Goal: Information Seeking & Learning: Learn about a topic

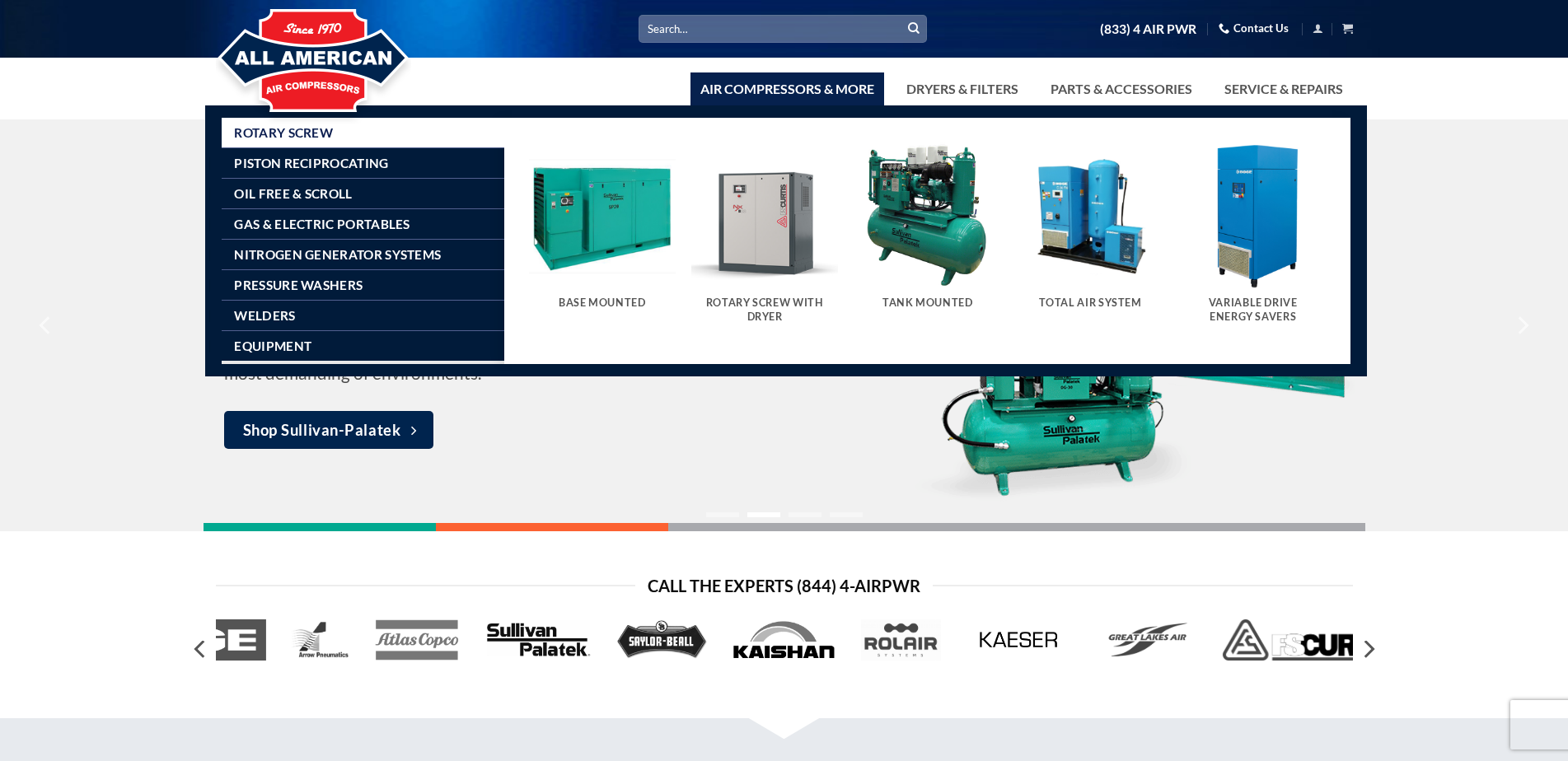
click at [772, 104] on link "Air Compressors & More" at bounding box center [787, 89] width 193 height 33
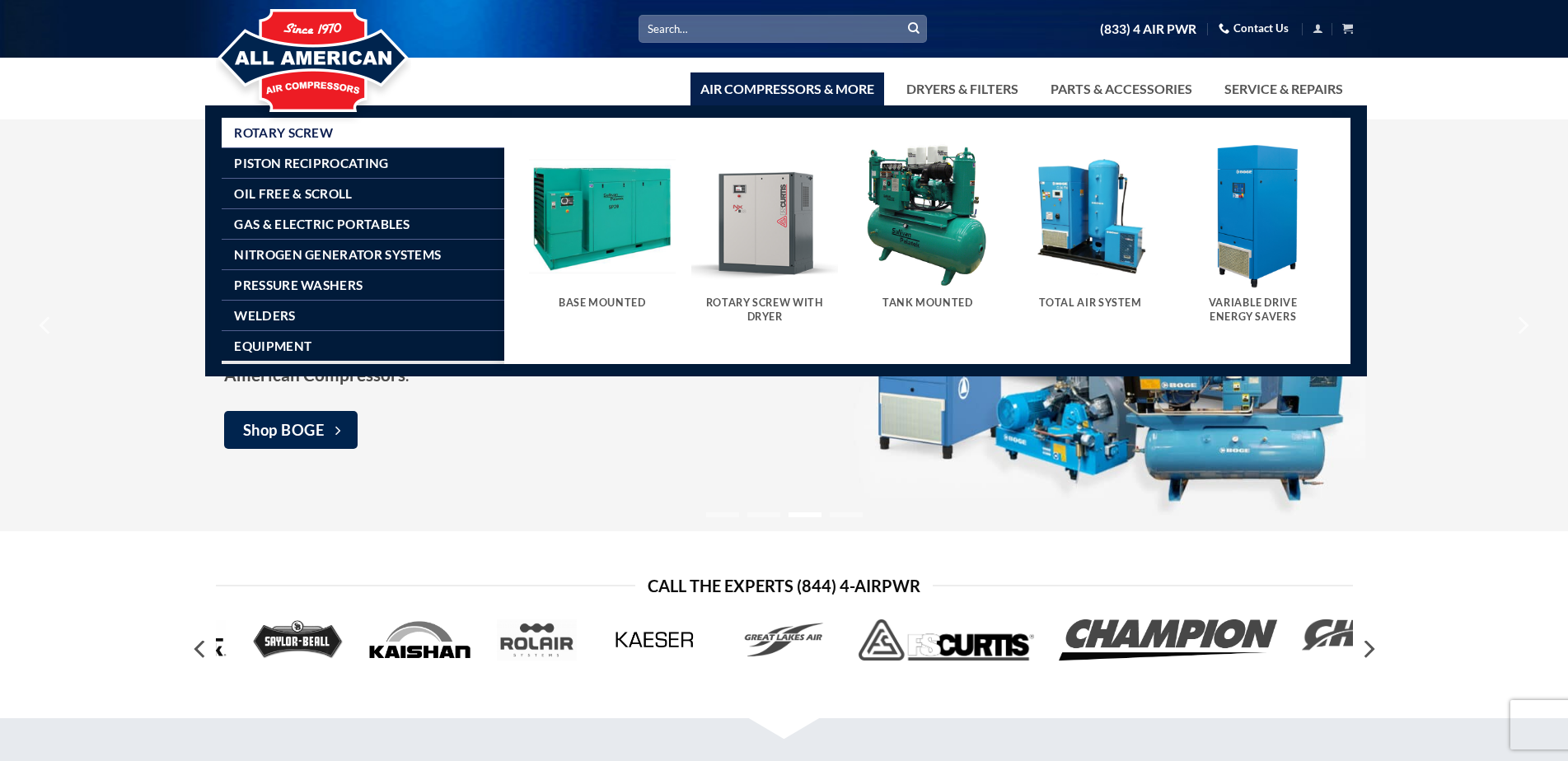
click at [924, 239] on img "Visit product category Tank Mounted" at bounding box center [927, 215] width 146 height 146
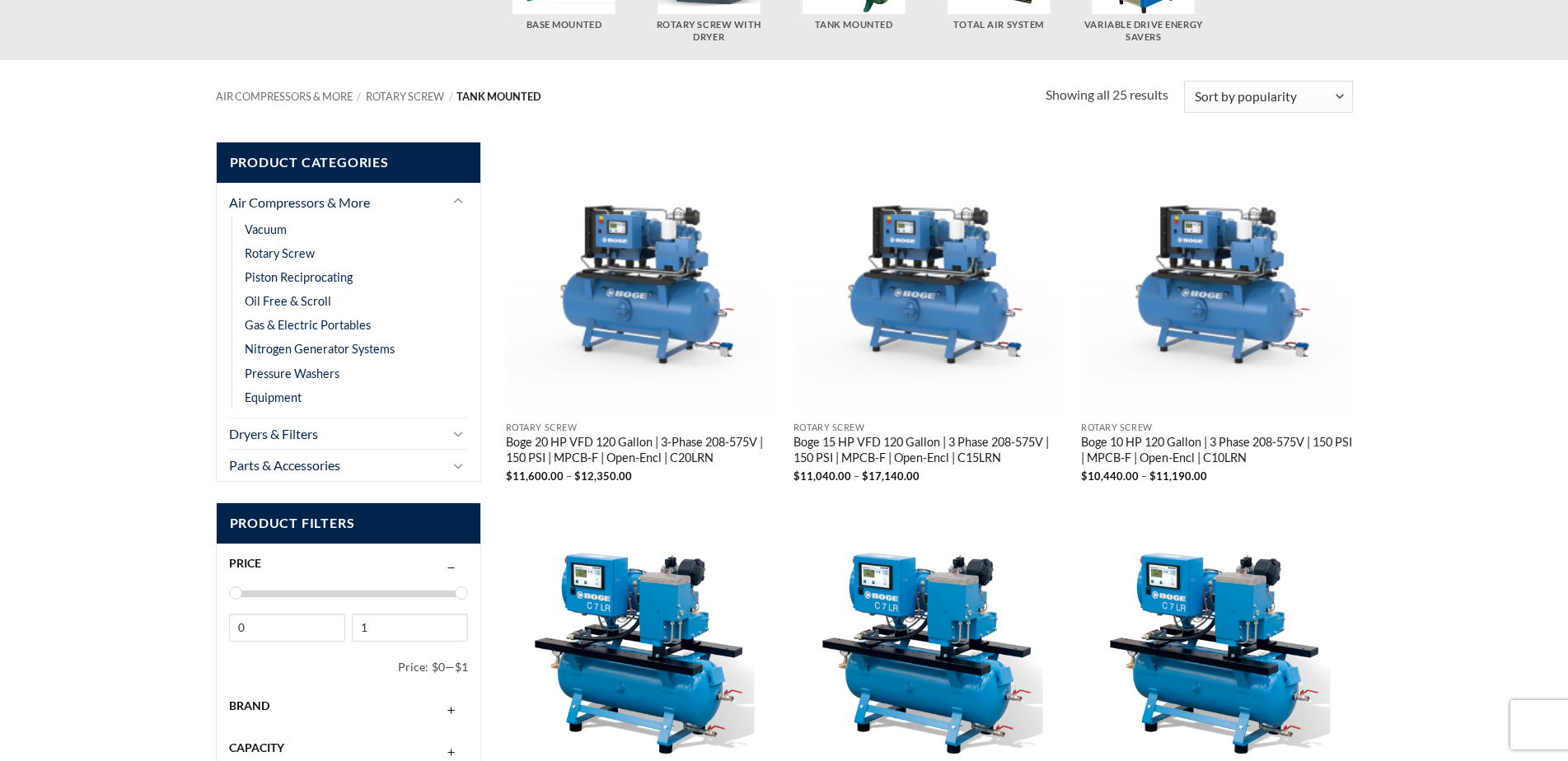
scroll to position [220, 0]
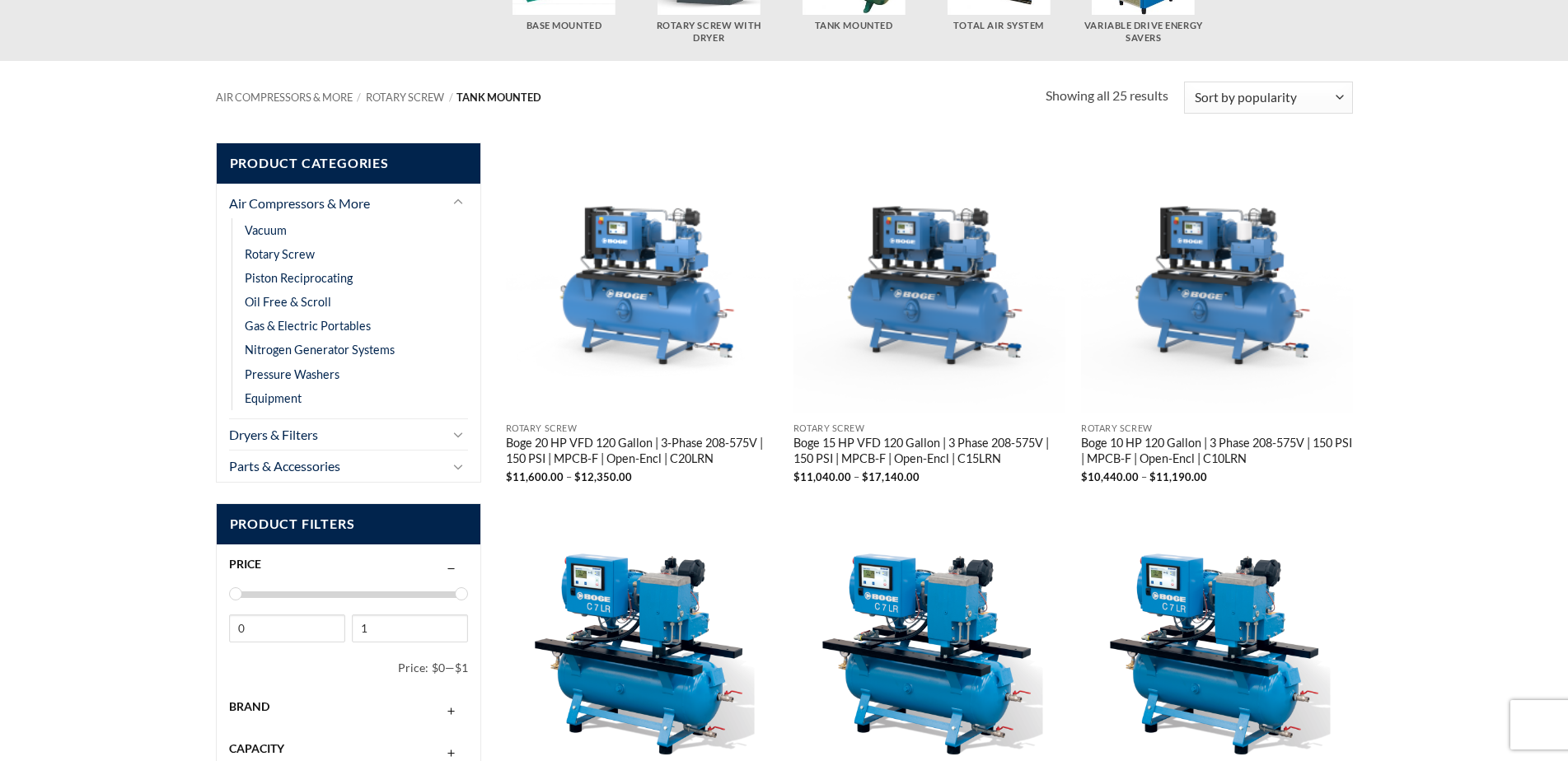
click at [598, 452] on link "Boge 20 HP VFD 120 Gallon | 3-Phase 208-575V | 150 PSI | MPCB-F | Open-Encl | C…" at bounding box center [642, 452] width 272 height 33
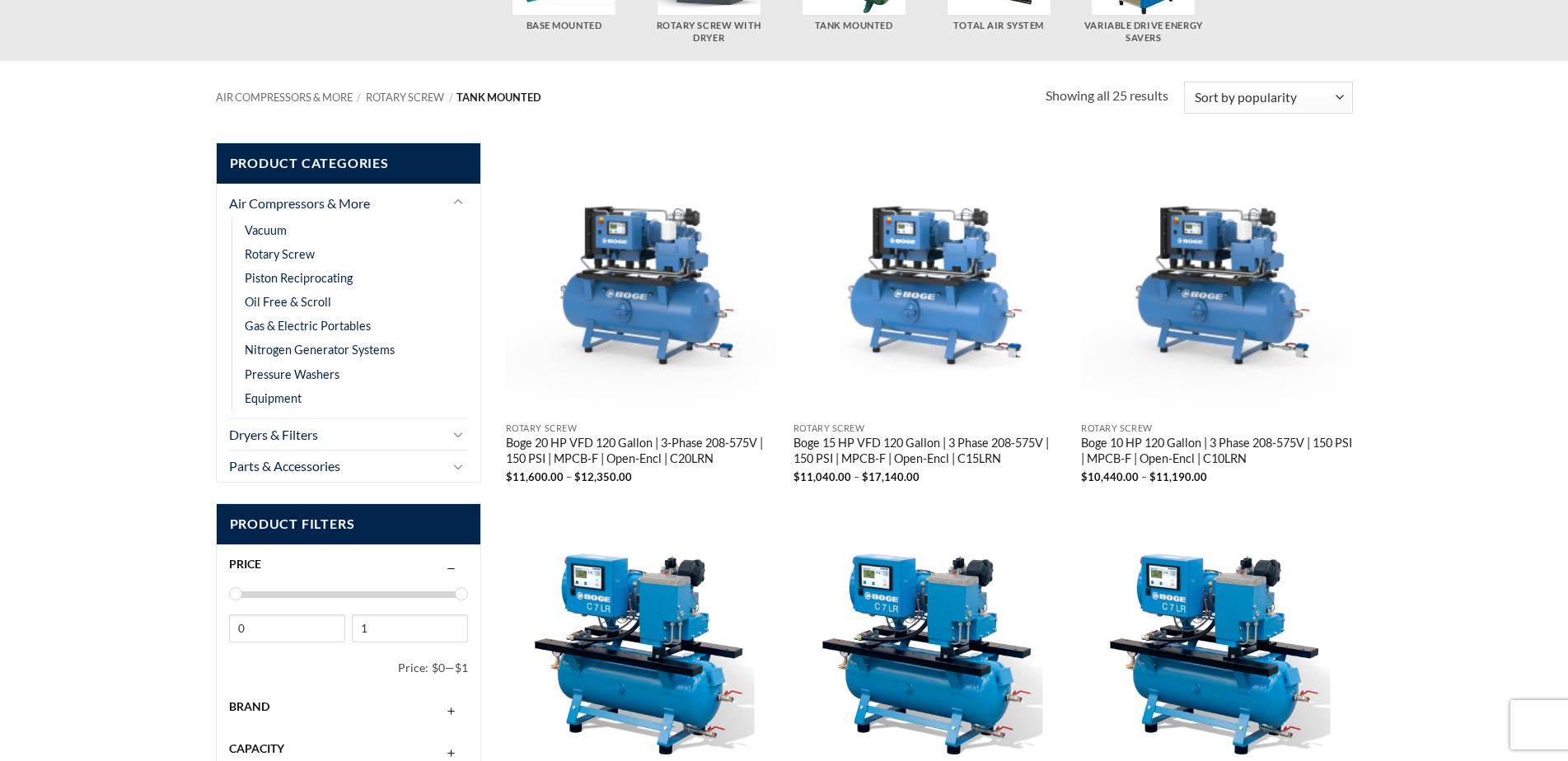
click at [856, 437] on link "Boge 15 HP VFD 120 Gallon | 3 Phase 208-575V | 150 PSI | MPCB-F | Open-Encl | C…" at bounding box center [929, 452] width 272 height 33
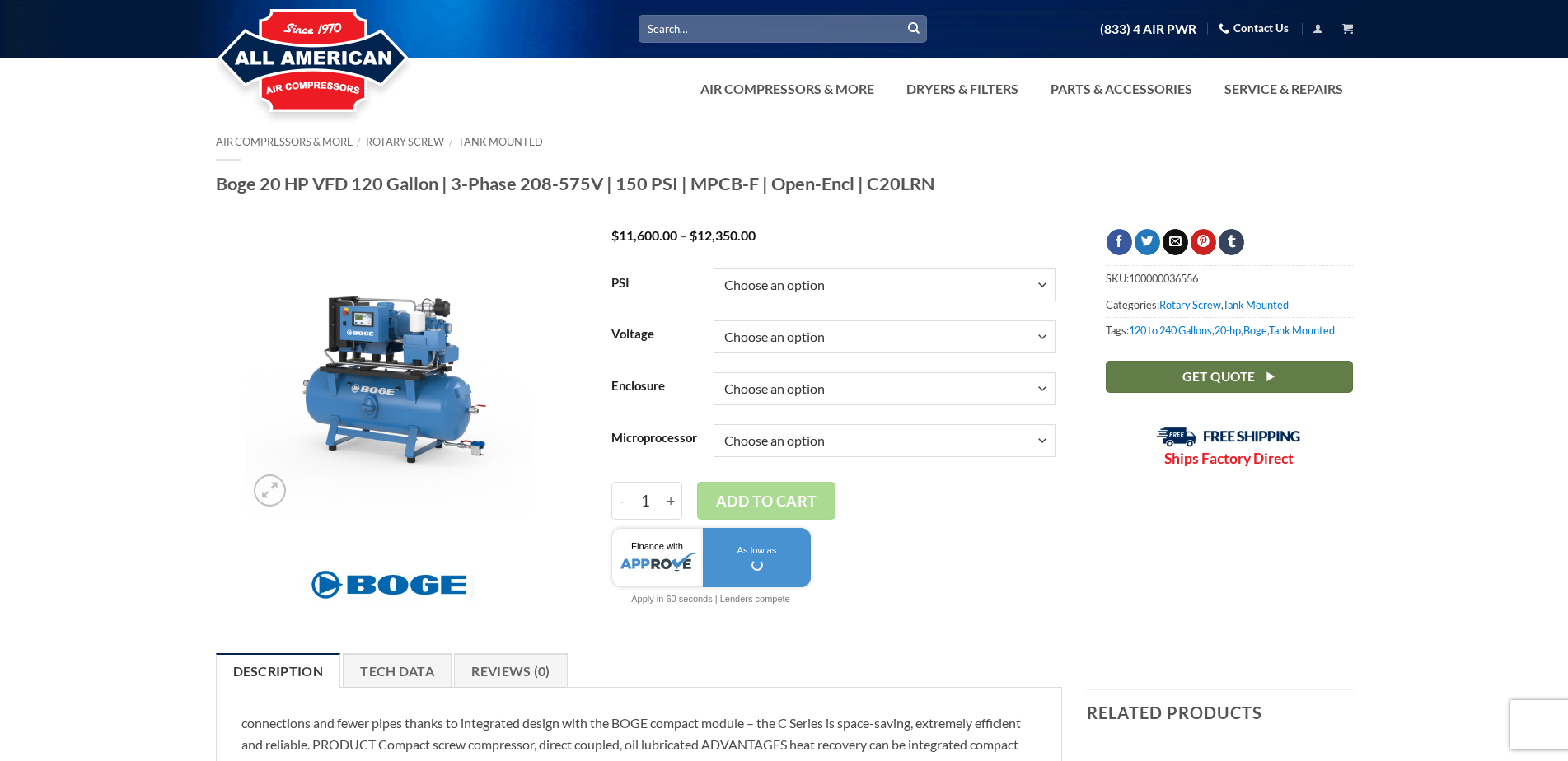
click at [791, 280] on select "Choose an option 150" at bounding box center [884, 285] width 342 height 33
select select "150"
click at [713, 269] on select "Choose an option 150" at bounding box center [884, 285] width 342 height 33
click at [763, 330] on select "Choose an option 3/60/208V 3/60/230V 3/60/460V 3/60/575V" at bounding box center [884, 337] width 342 height 33
select select "3-60-575v"
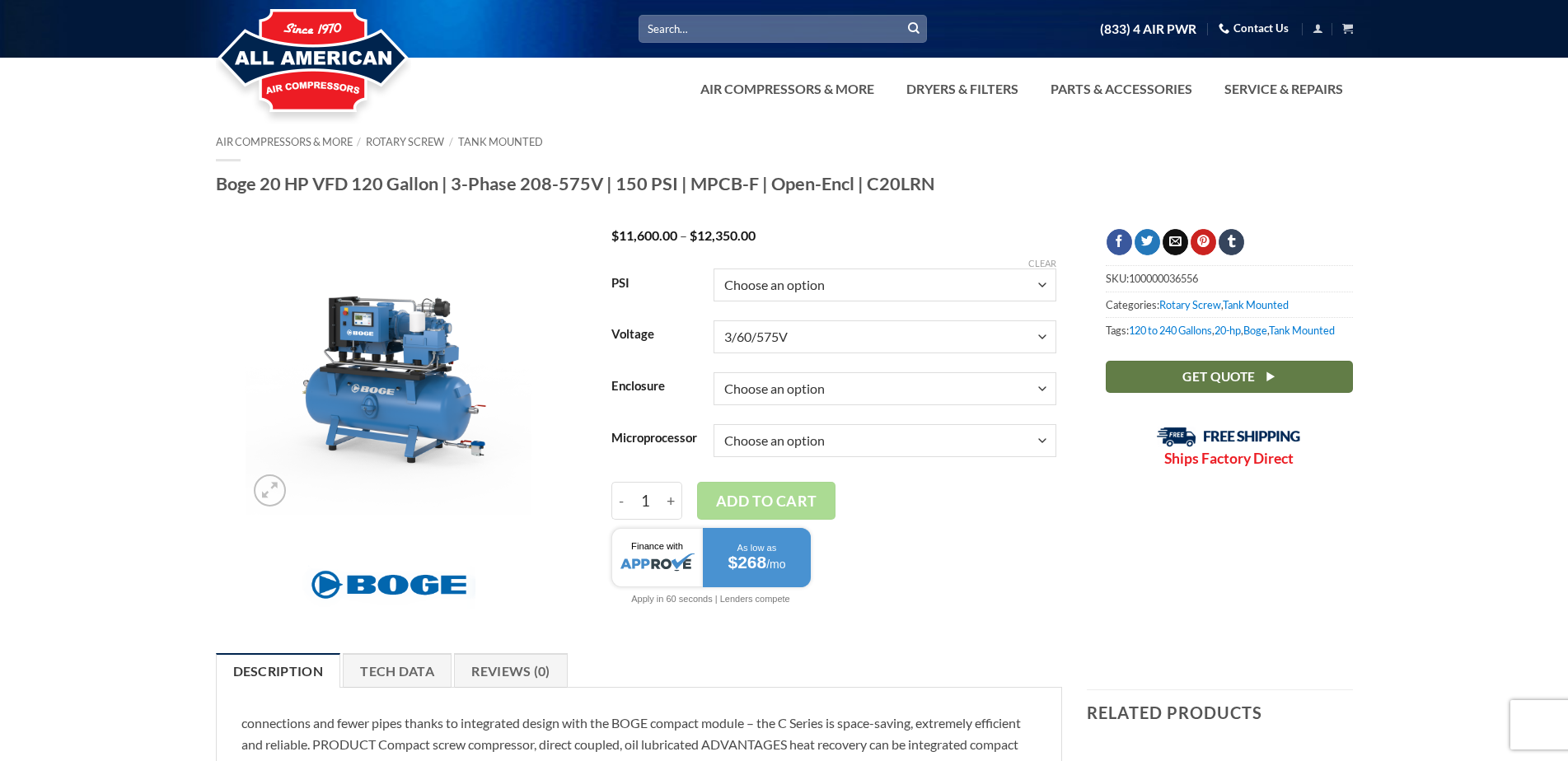
click at [713, 321] on select "Choose an option 3/60/208V 3/60/230V 3/60/460V 3/60/575V" at bounding box center [884, 337] width 342 height 33
click at [750, 384] on select "Choose an option Enclosed Open" at bounding box center [884, 389] width 342 height 33
select select "open"
click at [713, 373] on select "Choose an option Enclosed Open" at bounding box center [884, 389] width 342 height 33
click at [759, 439] on select "Choose an option Base Focus 2.0" at bounding box center [884, 440] width 342 height 33
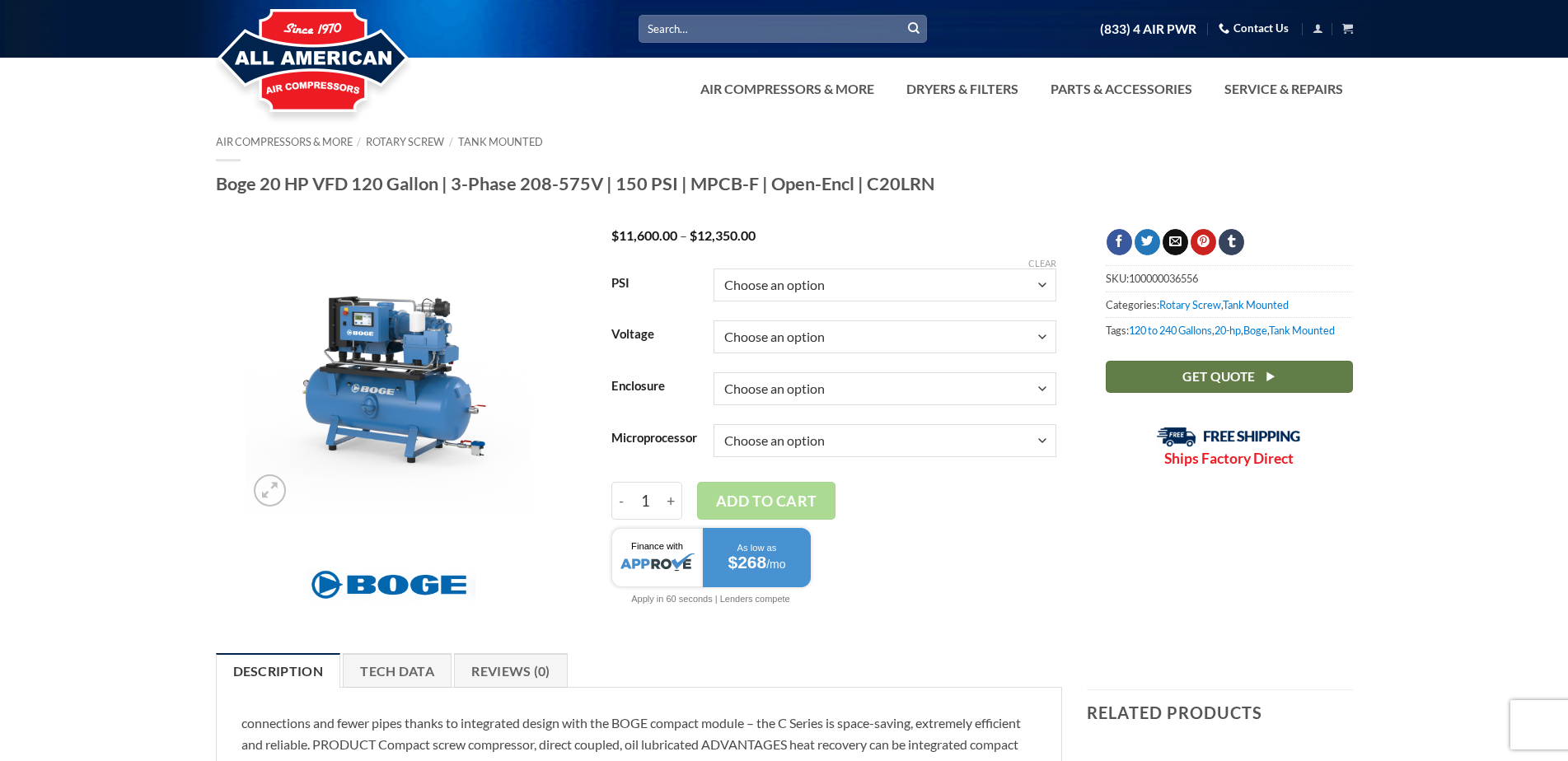
select select "focus-2-0"
click at [713, 424] on select "Choose an option Base Focus 2.0" at bounding box center [884, 440] width 342 height 33
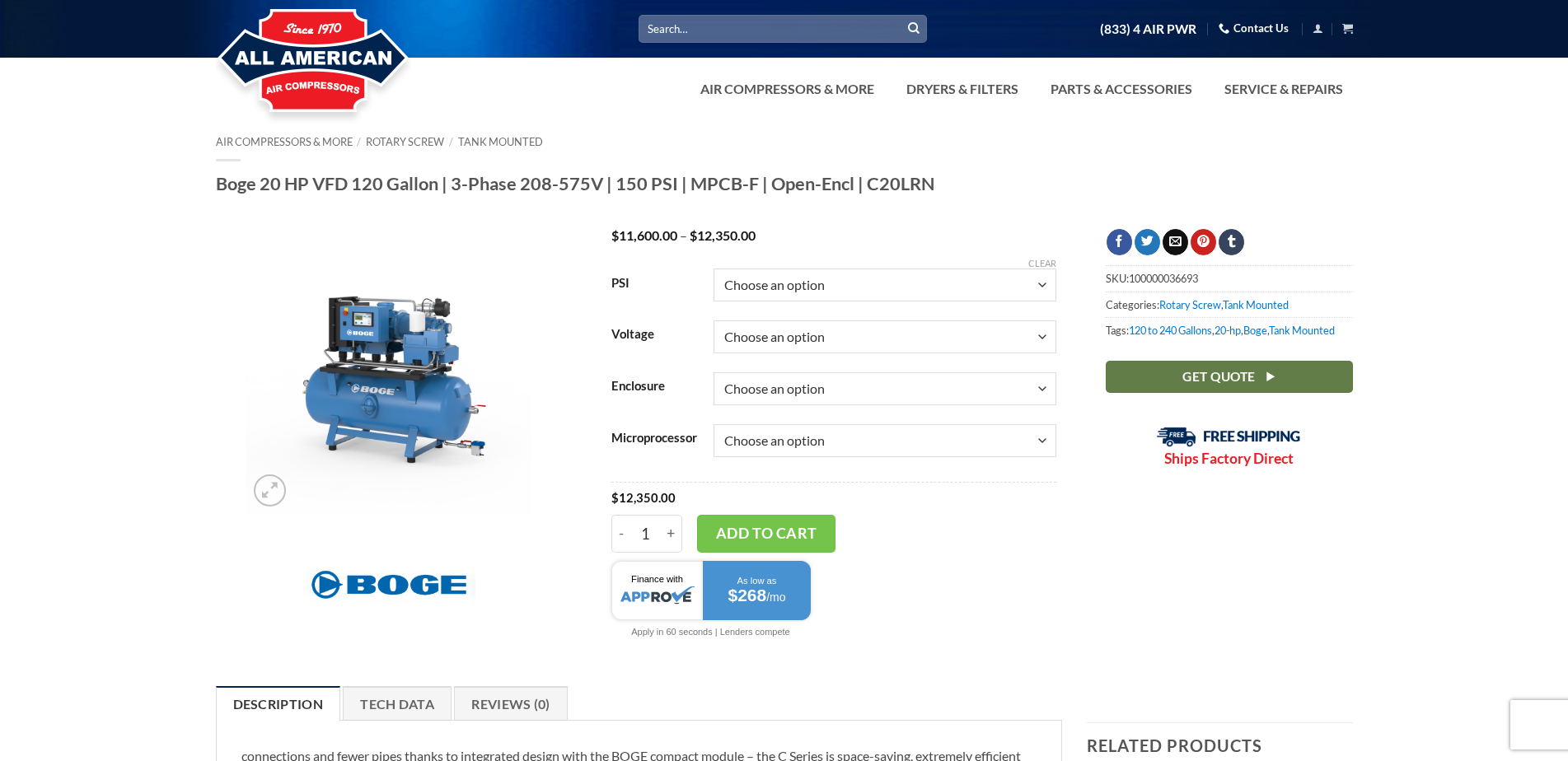
click at [751, 49] on div "Search for: (833) 4 AIR PWR Contact Us Cart No products in the cart. Return to …" at bounding box center [784, 28] width 1568 height 58
click at [740, 33] on input "Search for:" at bounding box center [783, 28] width 288 height 27
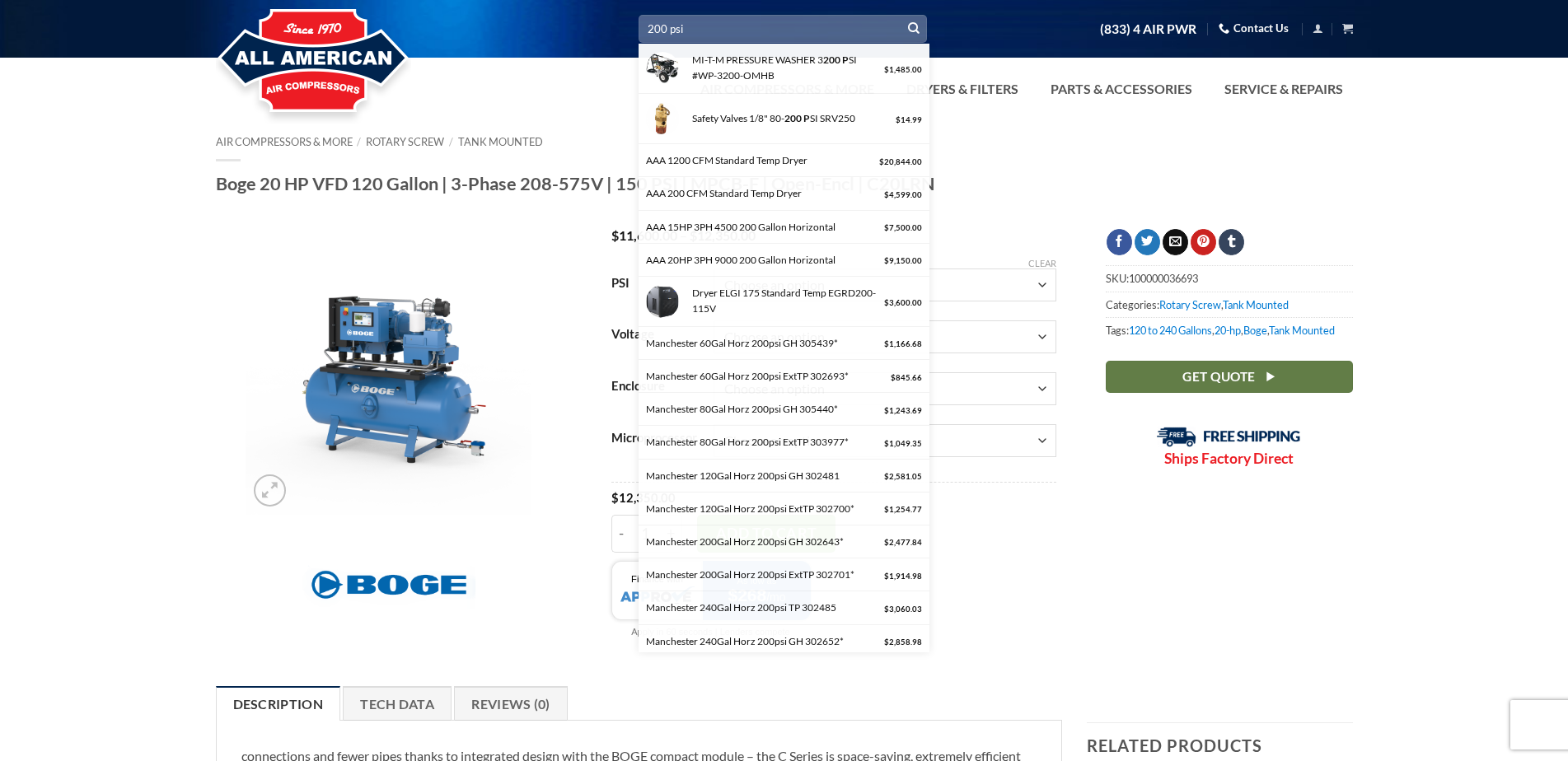
type input "200 psi"
click at [902, 17] on button "Submit" at bounding box center [914, 28] width 25 height 25
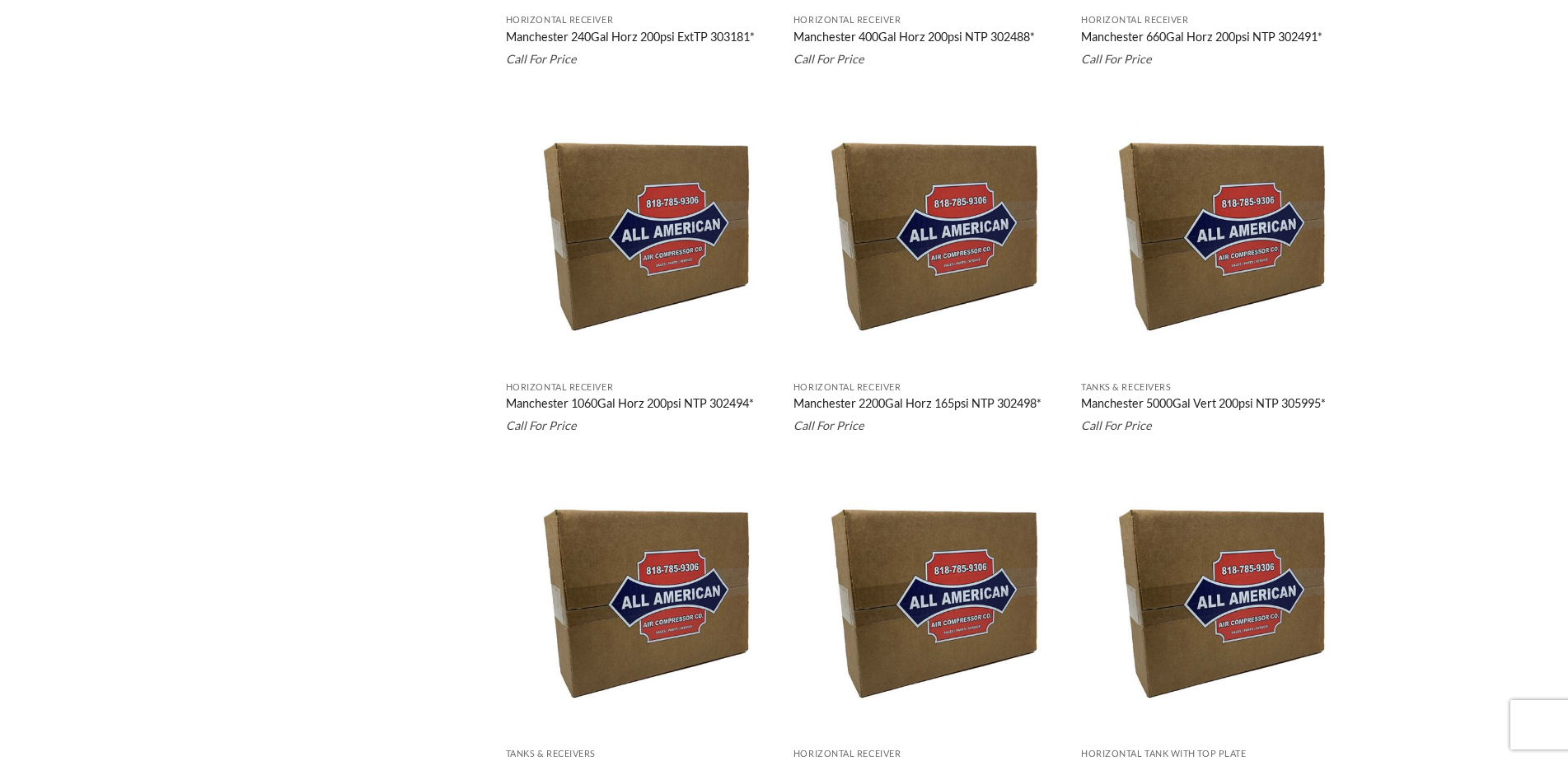
scroll to position [1976, 0]
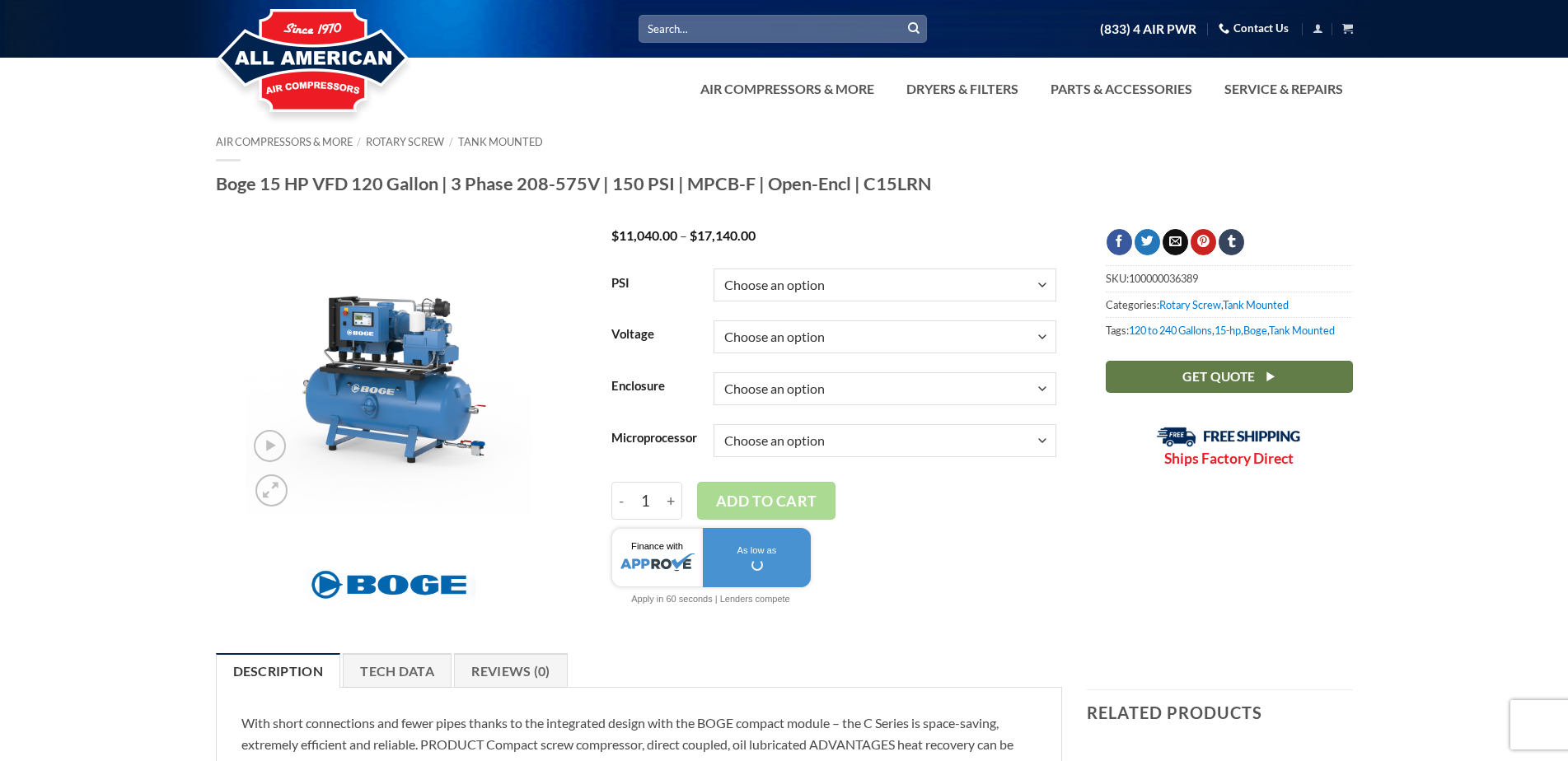
click at [810, 284] on select "Choose an option 150" at bounding box center [884, 285] width 342 height 33
select select "150"
click at [713, 269] on select "Choose an option 150" at bounding box center [884, 285] width 342 height 33
click at [760, 339] on select "Choose an option 3/60/208V 3/60/230V 3/60/460V 3/60/575V" at bounding box center [884, 337] width 342 height 33
select select "3-60-575v"
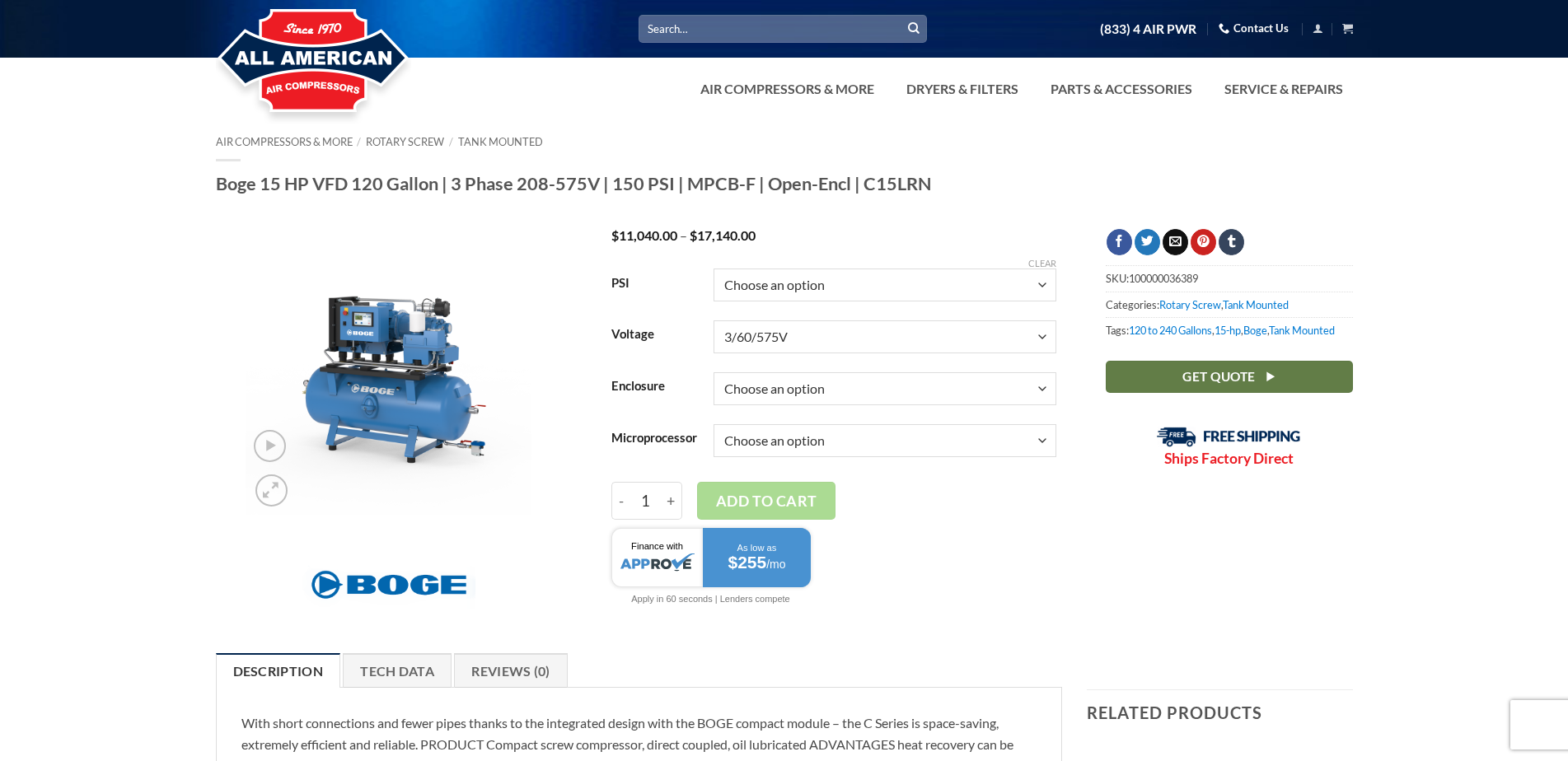
click at [713, 321] on select "Choose an option 3/60/208V 3/60/230V 3/60/460V 3/60/575V" at bounding box center [884, 337] width 342 height 33
click at [814, 398] on select "Choose an option Enclosed Open" at bounding box center [884, 389] width 342 height 33
select select "open"
click at [713, 373] on select "Choose an option Enclosed Open" at bounding box center [884, 389] width 342 height 33
click at [799, 450] on select "Choose an option Base Focus 2.0" at bounding box center [884, 440] width 342 height 33
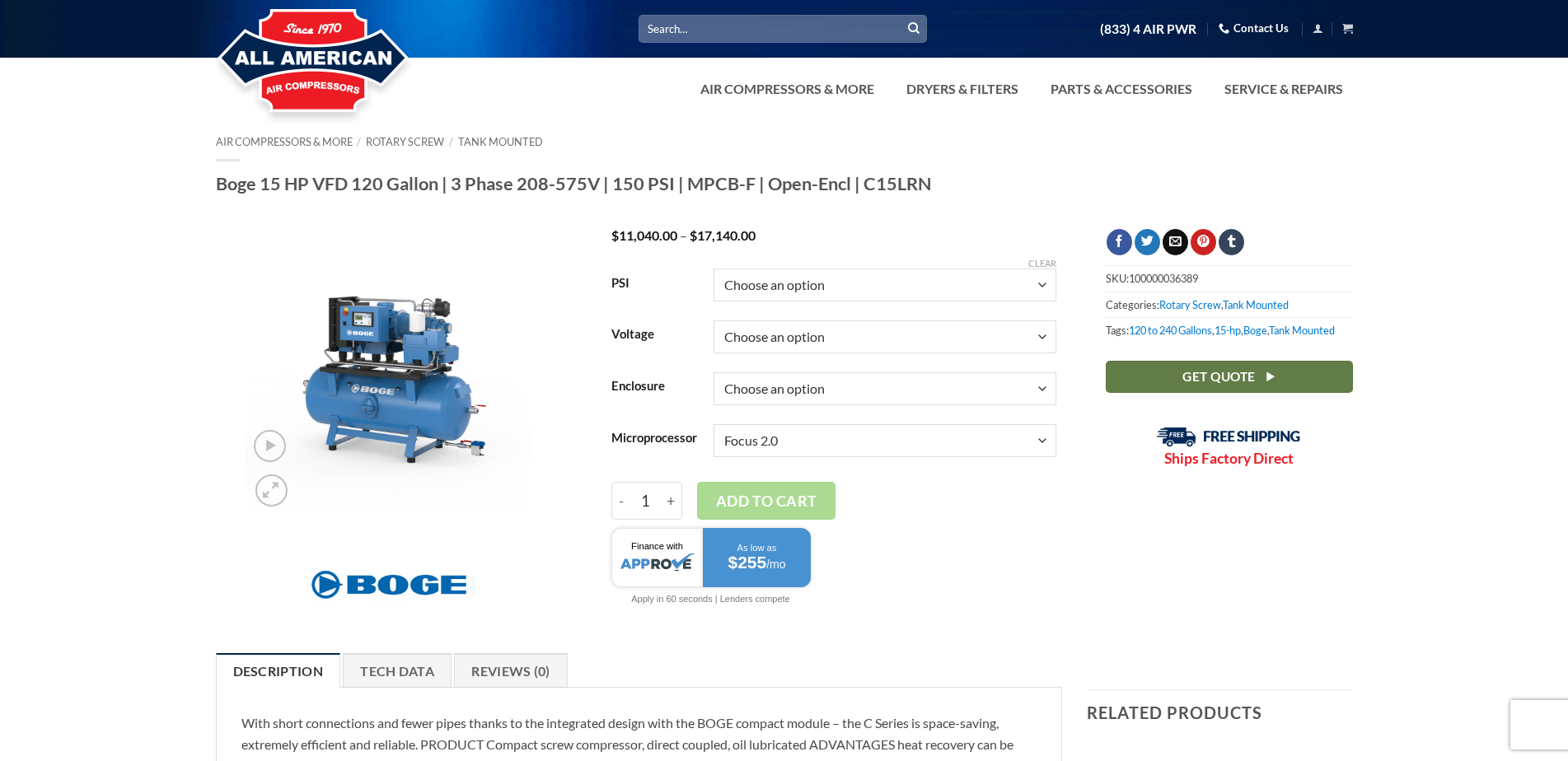
click at [713, 424] on select "Choose an option Base Focus 2.0" at bounding box center [884, 440] width 342 height 33
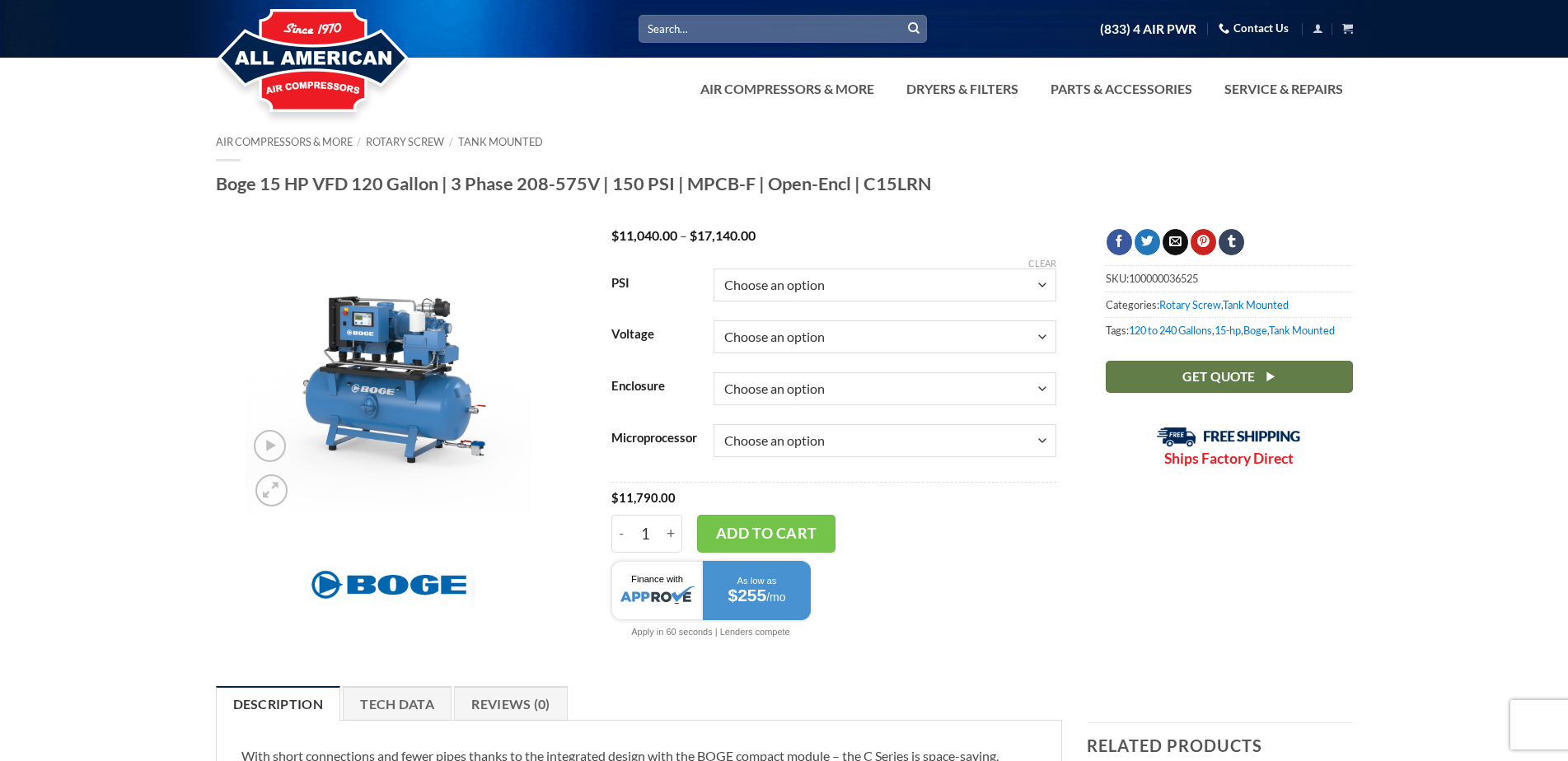
click at [733, 444] on select "Choose an option Base Focus 2.0" at bounding box center [884, 440] width 342 height 33
click at [713, 424] on select "Choose an option Base Focus 2.0" at bounding box center [884, 440] width 342 height 33
click at [773, 445] on select "Choose an option Base Focus 2.0" at bounding box center [884, 440] width 342 height 33
select select "focus-2-0"
click at [713, 424] on select "Choose an option Base Focus 2.0" at bounding box center [884, 440] width 342 height 33
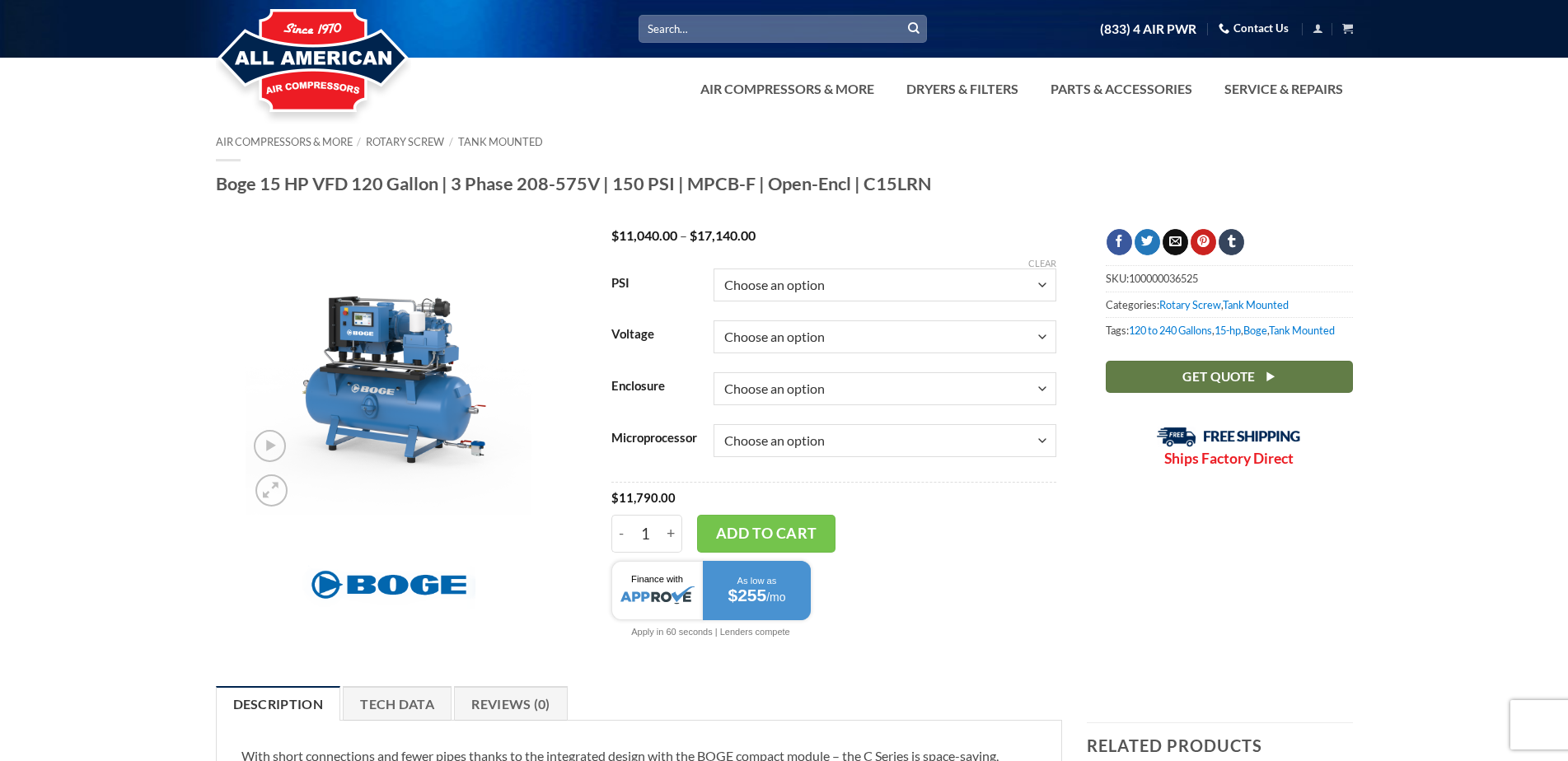
click at [790, 391] on select "Choose an option Enclosed Open" at bounding box center [884, 389] width 342 height 33
click at [713, 373] on select "Choose an option Enclosed Open" at bounding box center [884, 389] width 342 height 33
click at [801, 392] on select "Choose an option Enclosed Open" at bounding box center [884, 389] width 342 height 33
select select "open"
click at [713, 373] on select "Choose an option Enclosed Open" at bounding box center [884, 389] width 342 height 33
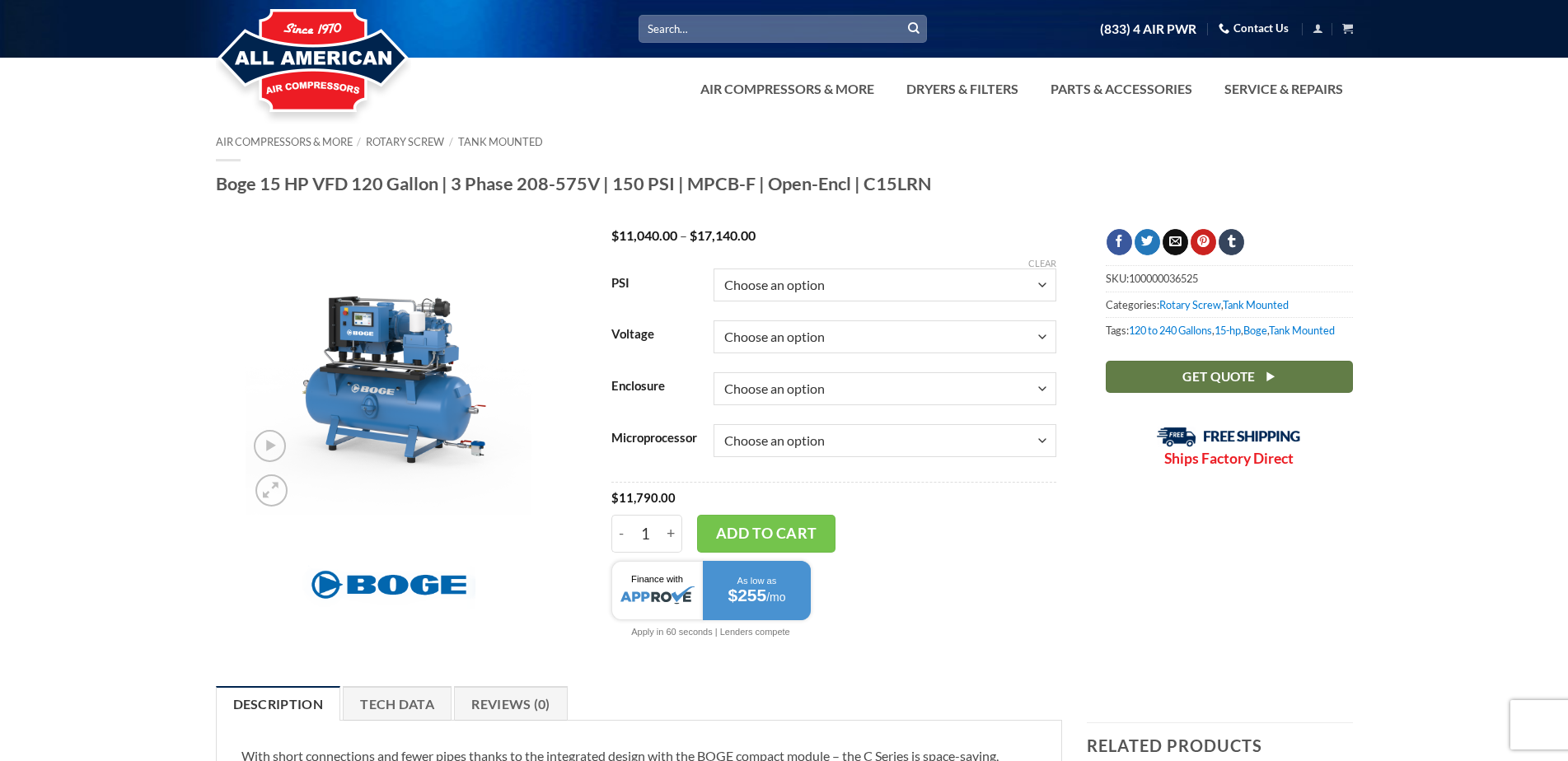
click at [791, 343] on select "Choose an option 3/60/208V 3/60/460V 3/60/575V" at bounding box center [884, 337] width 342 height 33
click at [713, 321] on select "Choose an option 3/60/208V 3/60/460V 3/60/575V" at bounding box center [884, 337] width 342 height 33
click at [791, 349] on select "Choose an option 3/60/208V 3/60/460V 3/60/575V" at bounding box center [884, 337] width 342 height 33
click at [713, 321] on select "Choose an option 3/60/208V 3/60/460V 3/60/575V" at bounding box center [884, 337] width 342 height 33
click at [783, 354] on td "Choose an option 3/60/208V 3/60/460V 3/60/575V" at bounding box center [884, 336] width 342 height 52
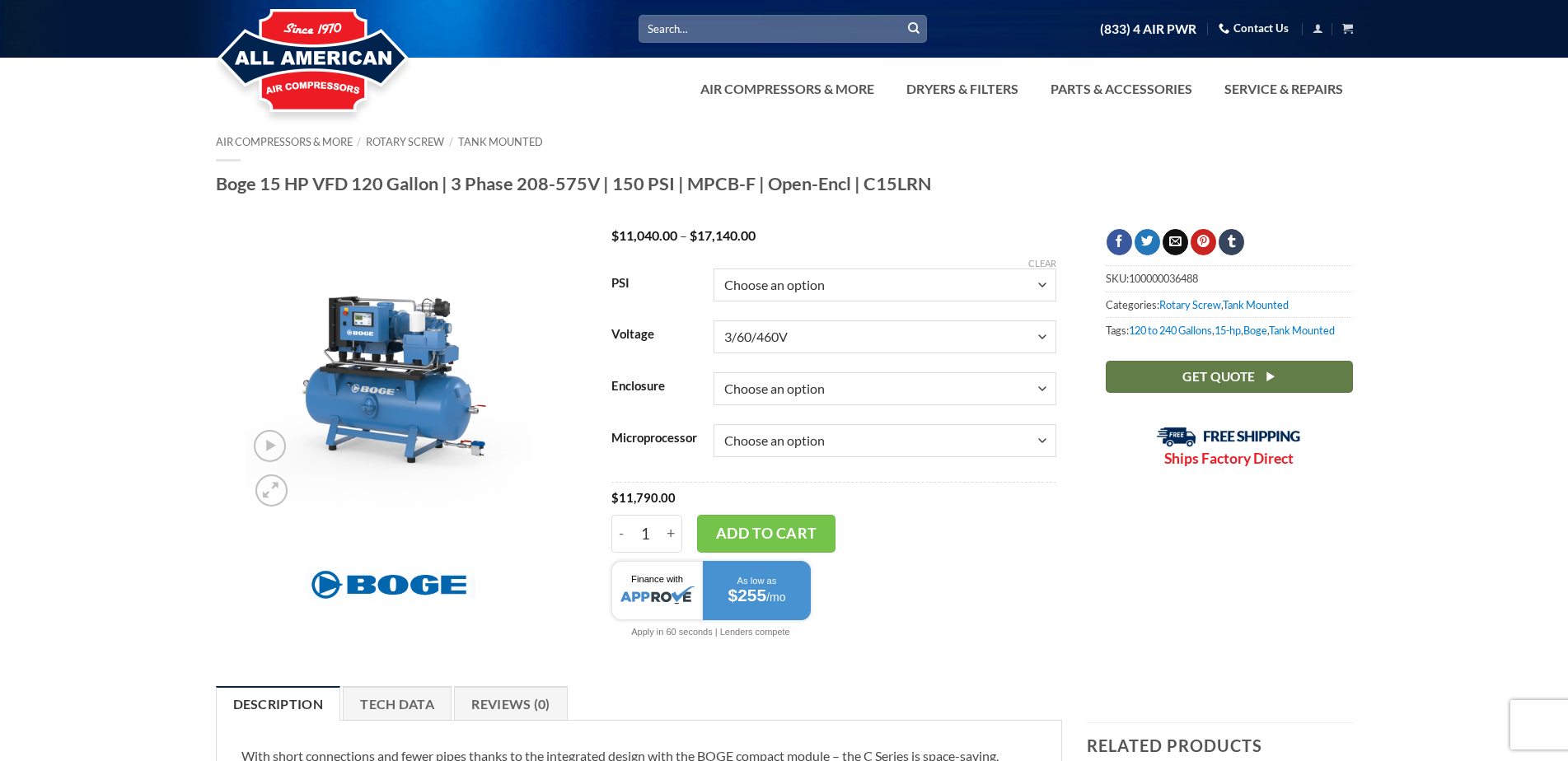
click at [790, 339] on select "Choose an option 3/60/208V 3/60/460V 3/60/575V" at bounding box center [884, 337] width 342 height 33
select select "3-60-575v"
click at [713, 321] on select "Choose an option 3/60/208V 3/60/460V 3/60/575V" at bounding box center [884, 337] width 342 height 33
click at [795, 300] on select "Choose an option 150" at bounding box center [884, 285] width 342 height 33
click at [837, 373] on select "Choose an option Enclosed Open" at bounding box center [884, 389] width 342 height 33
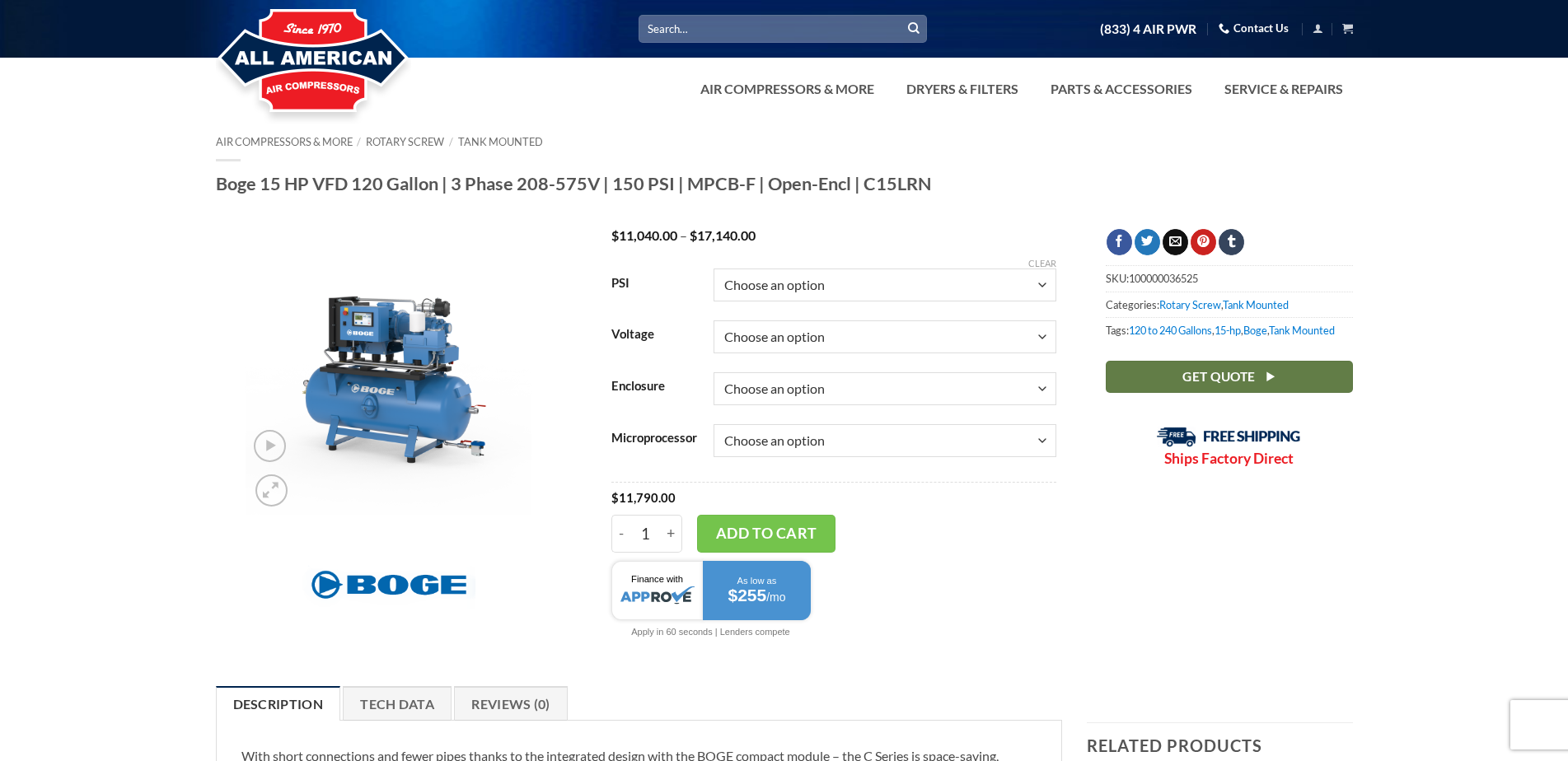
click at [713, 373] on select "Choose an option Enclosed Open" at bounding box center [884, 389] width 342 height 33
click at [835, 437] on select "Choose an option Base Focus 2.0" at bounding box center [884, 440] width 342 height 33
click at [713, 424] on select "Choose an option Base Focus 2.0" at bounding box center [884, 440] width 342 height 33
select select "base"
click at [275, 142] on link "Air Compressors & More" at bounding box center [284, 141] width 136 height 13
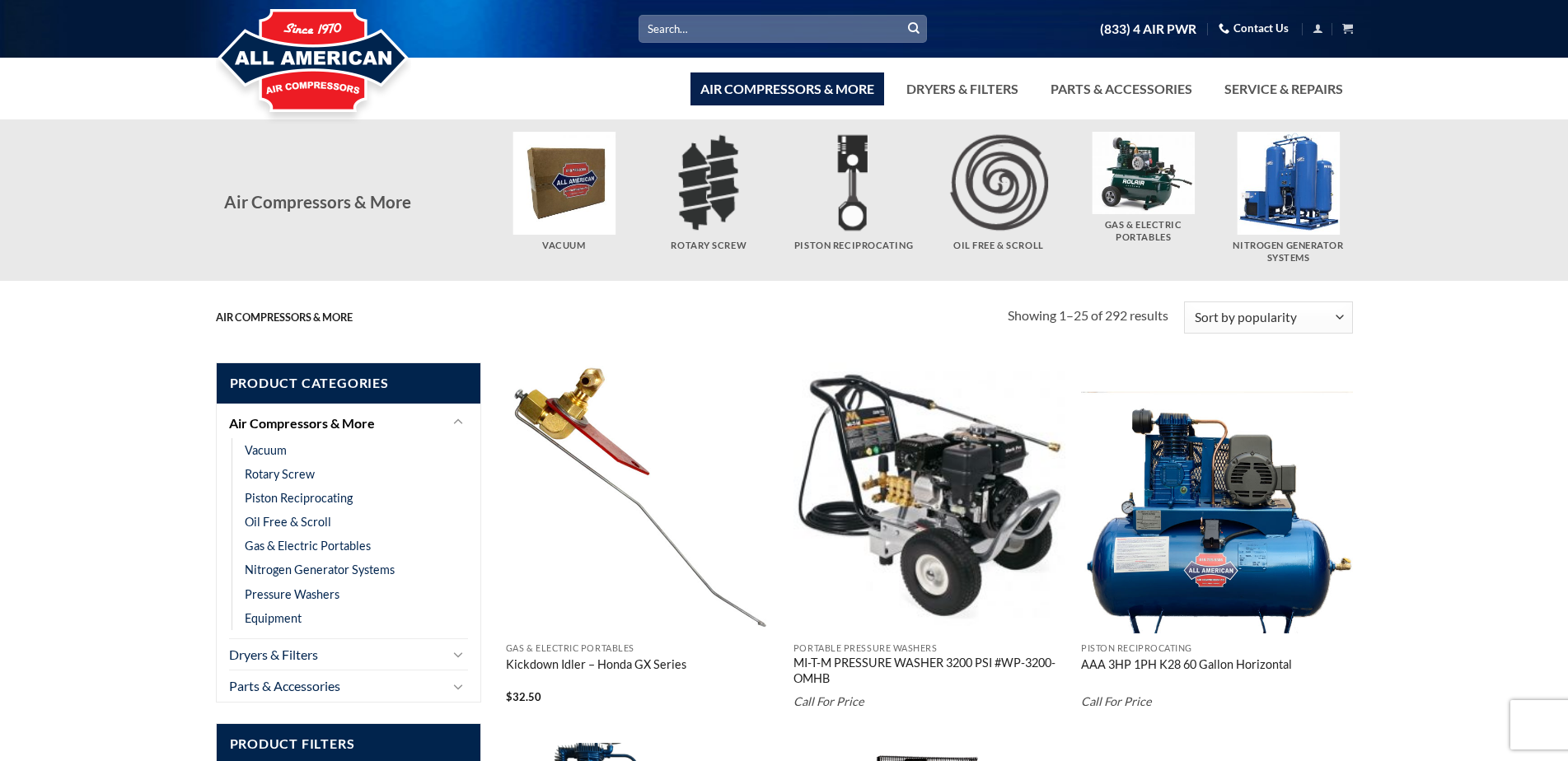
click at [1390, 160] on div "Air Compressors & More [GEOGRAPHIC_DATA] Rotary Screw" at bounding box center [784, 200] width 1568 height 162
click at [1374, 158] on icon "Next" at bounding box center [1376, 163] width 29 height 29
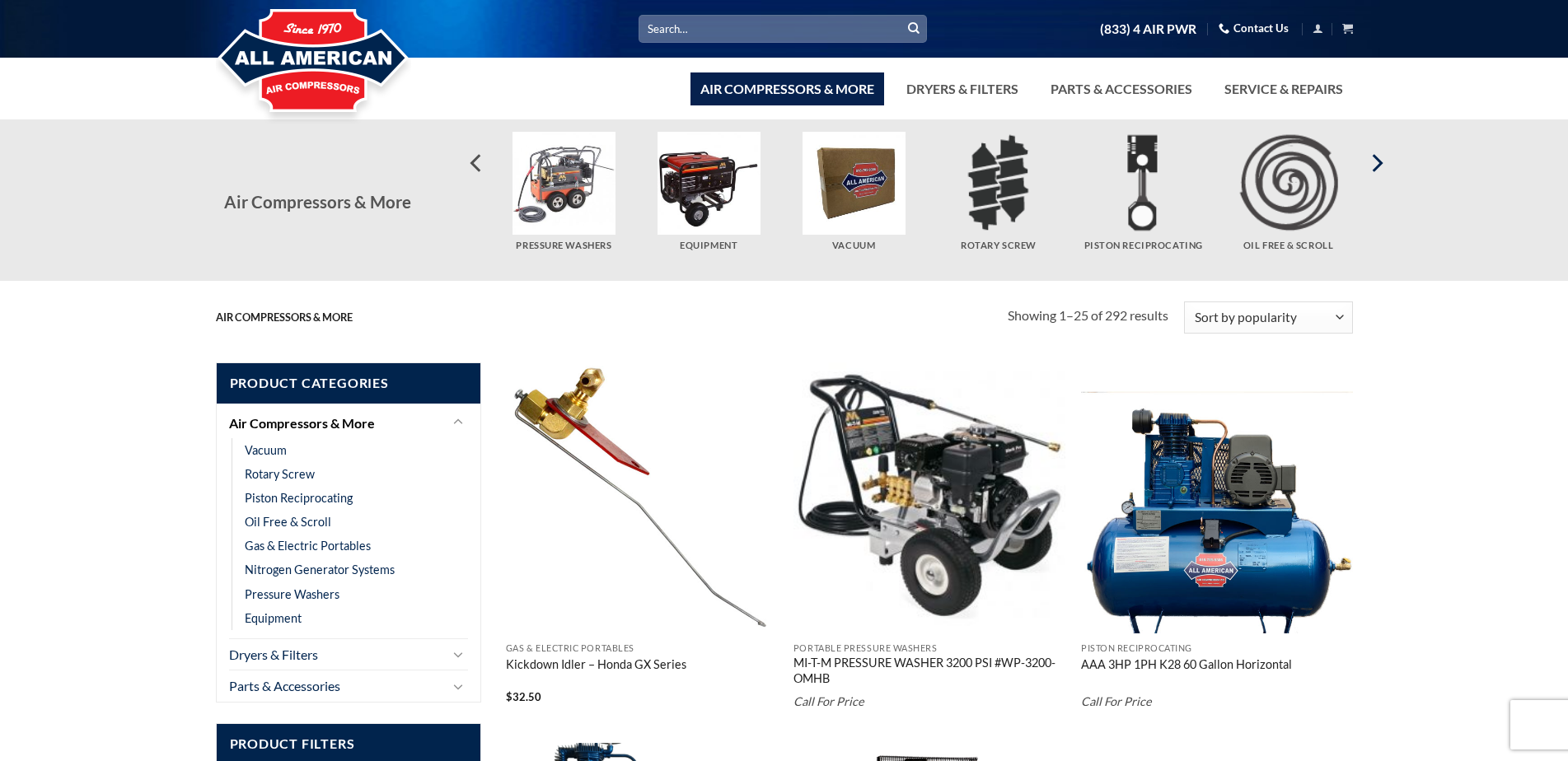
click at [1371, 158] on icon "Next" at bounding box center [1376, 163] width 29 height 29
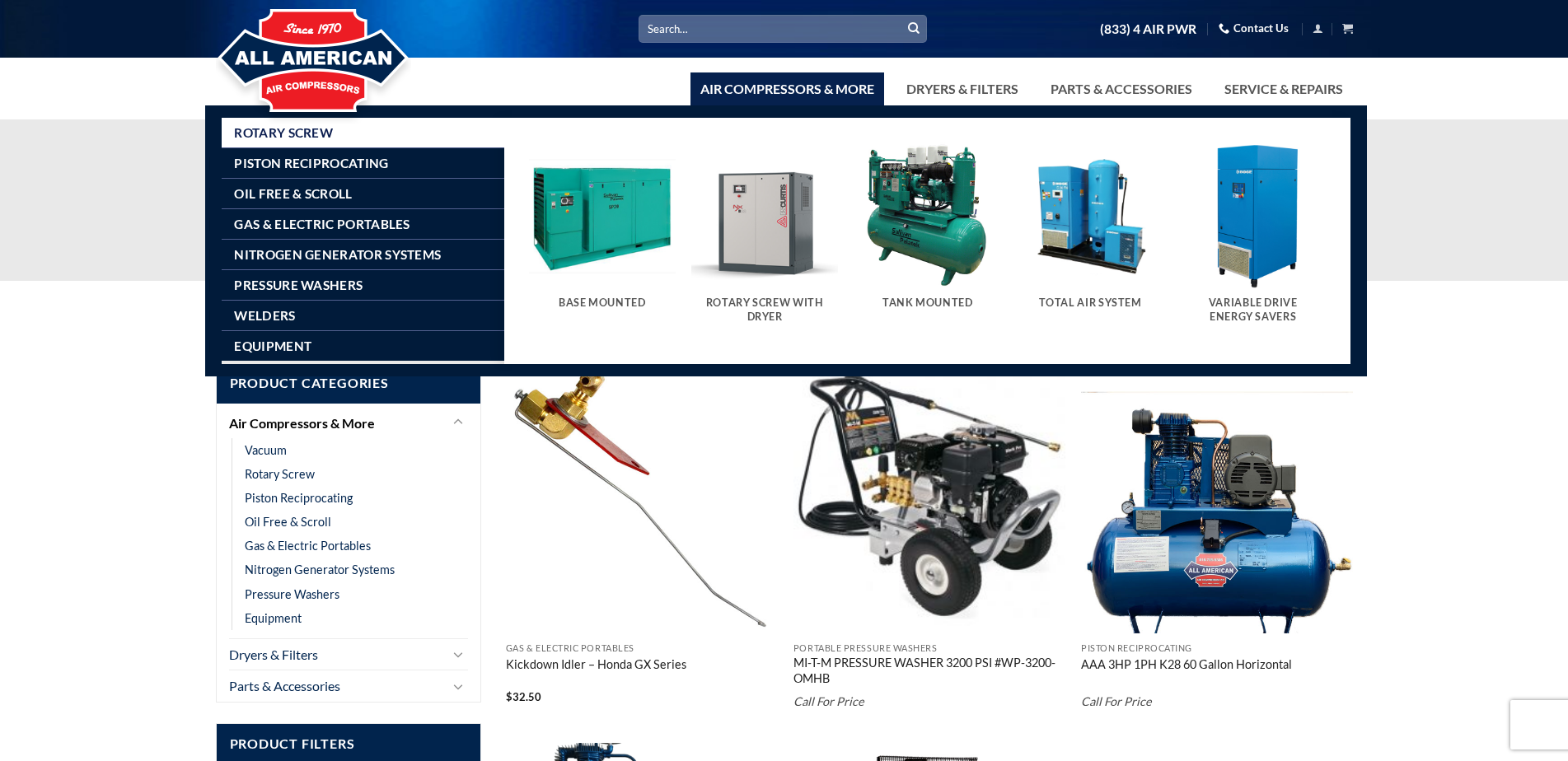
click at [857, 78] on link "Air Compressors & More" at bounding box center [787, 89] width 193 height 33
click at [928, 271] on img "Visit product category Tank Mounted" at bounding box center [927, 215] width 146 height 146
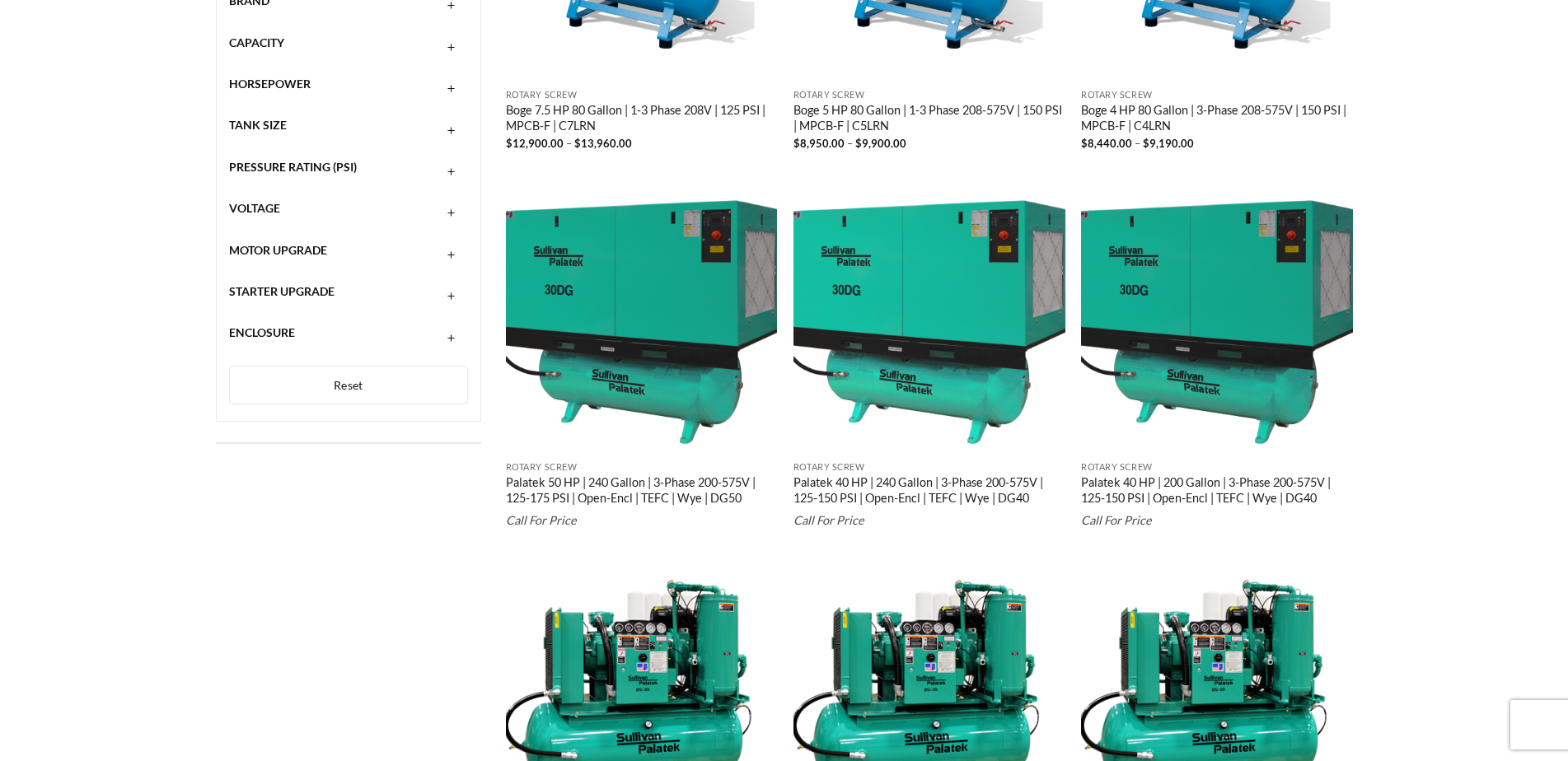
scroll to position [989, 0]
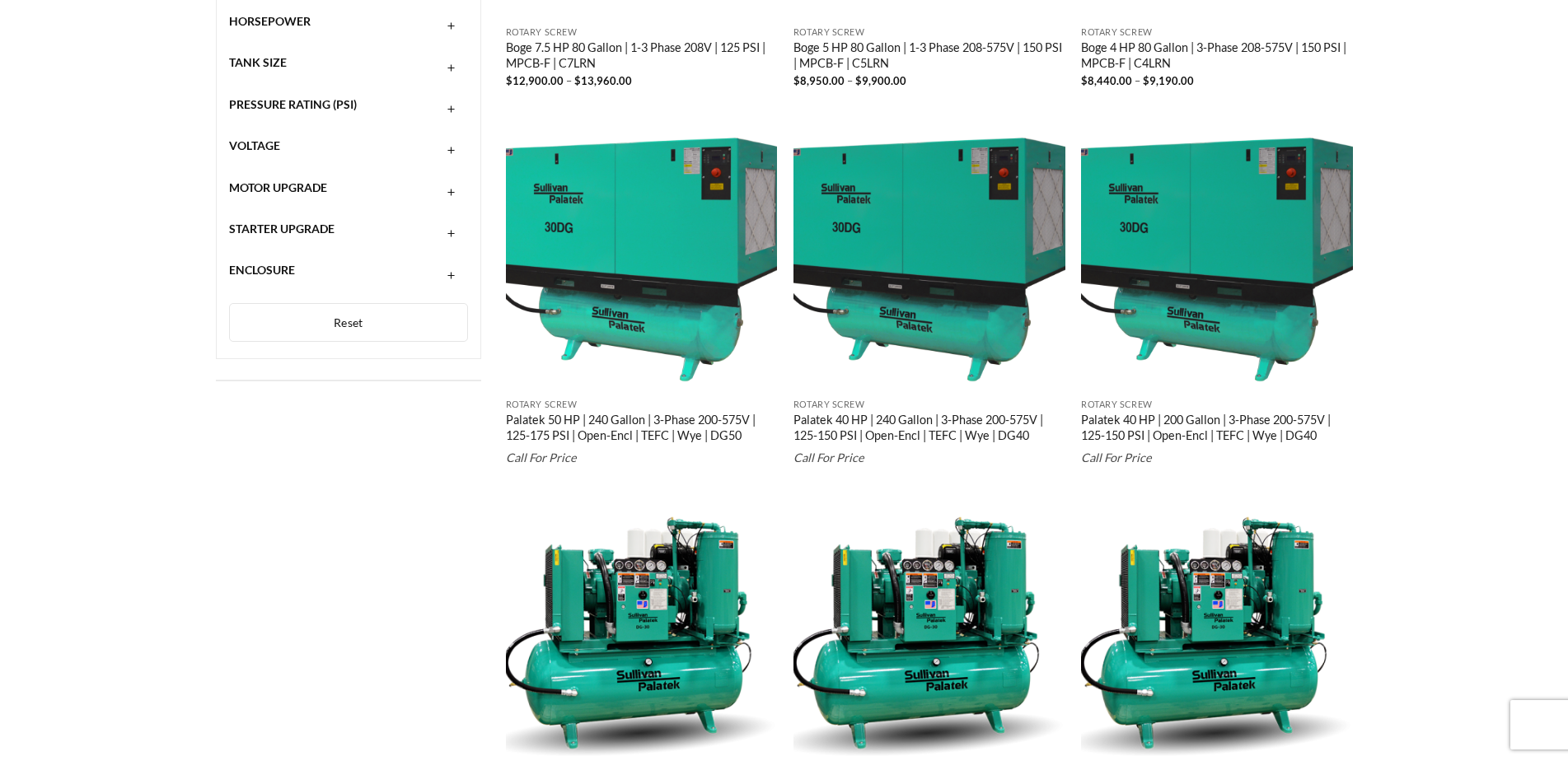
click at [636, 424] on link "Palatek 50 HP | 240 Gallon | 3-Phase 200-575V | 125-175 PSI | Open-Encl | TEFC …" at bounding box center [642, 430] width 272 height 33
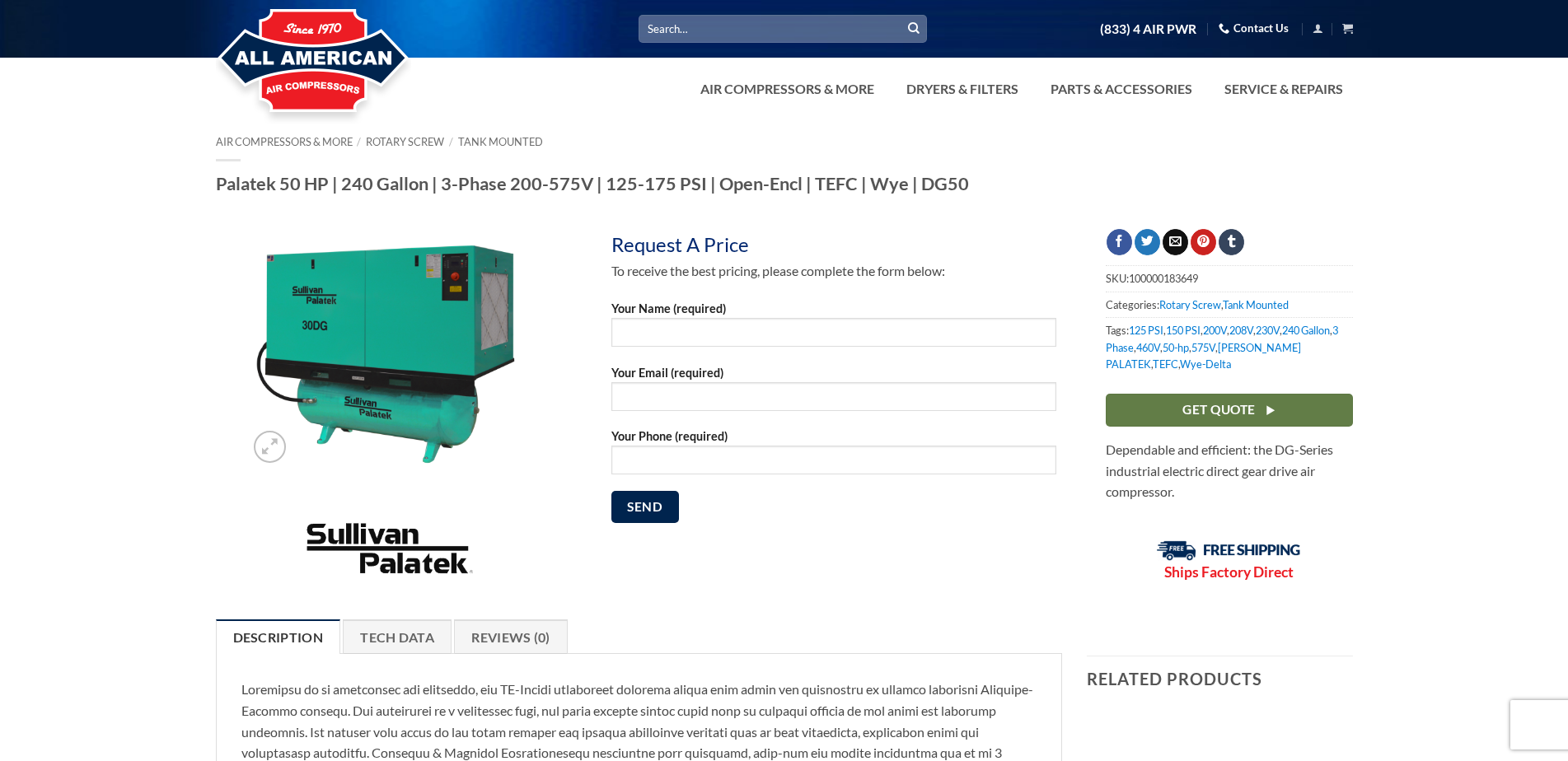
click at [660, 347] on span "Contact form" at bounding box center [833, 337] width 444 height 40
click at [660, 347] on input "Your Name (required)" at bounding box center [833, 331] width 444 height 28
click at [468, 469] on img at bounding box center [388, 349] width 286 height 242
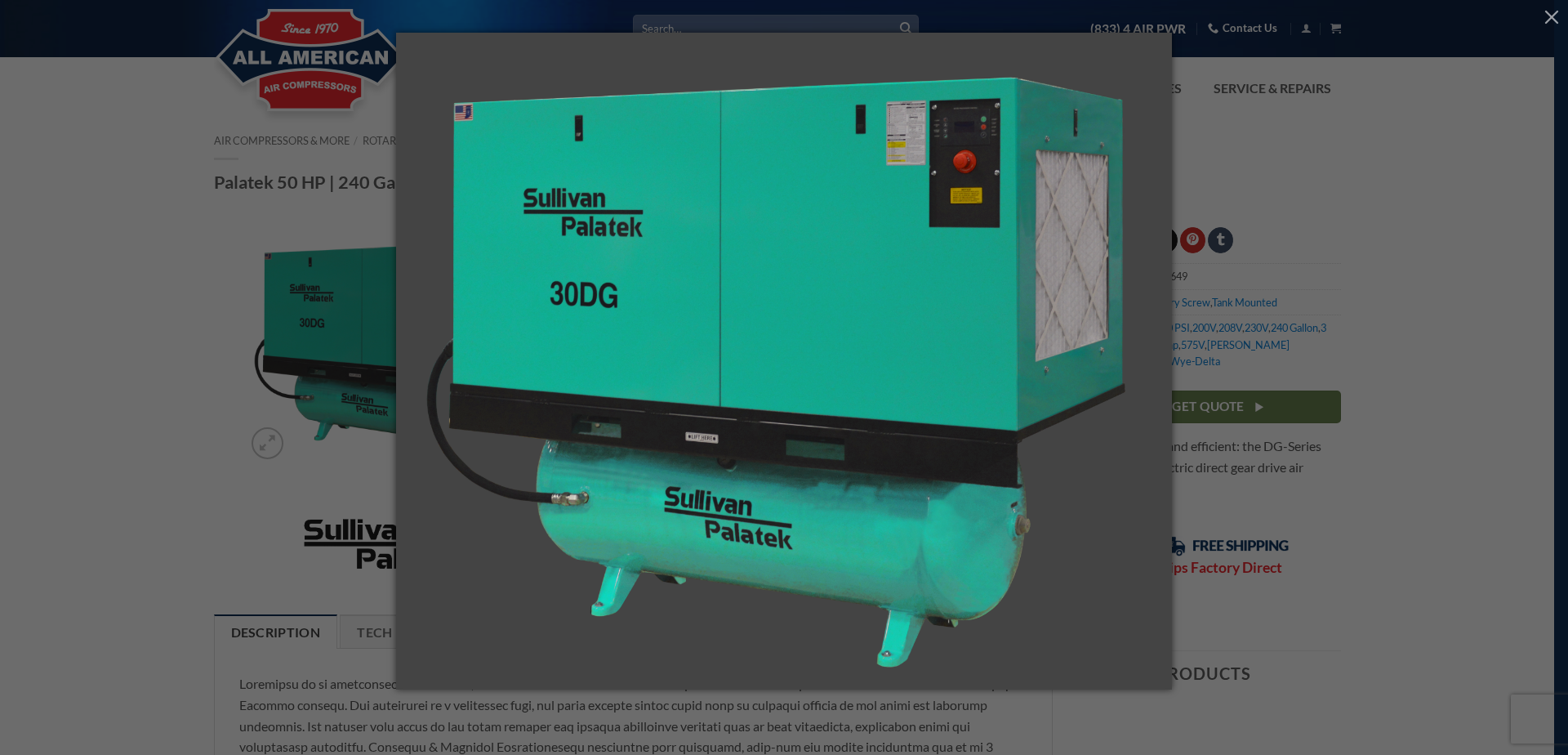
click at [342, 487] on div at bounding box center [784, 378] width 1568 height 755
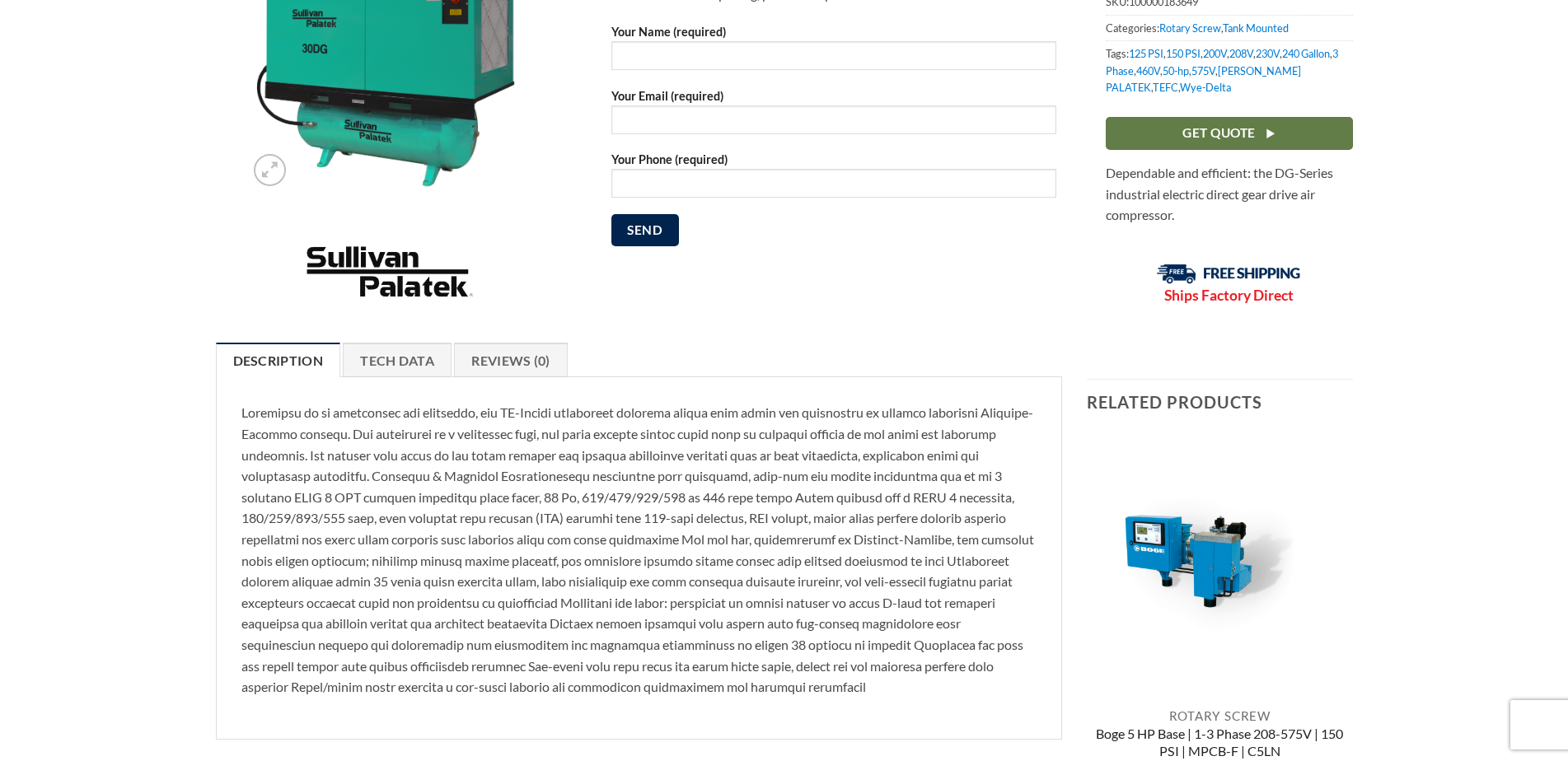
scroll to position [247, 0]
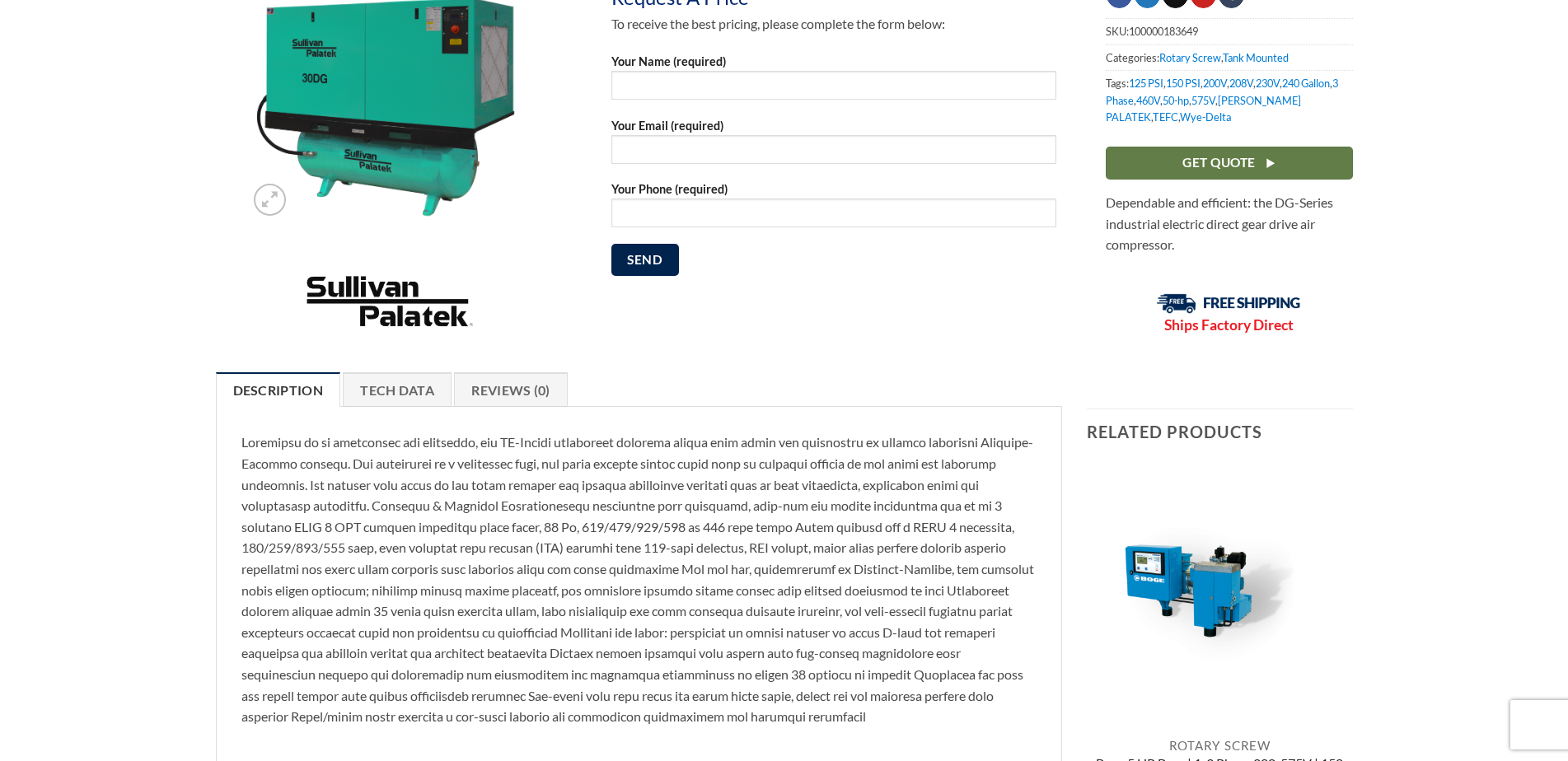
click at [654, 636] on p at bounding box center [639, 579] width 796 height 295
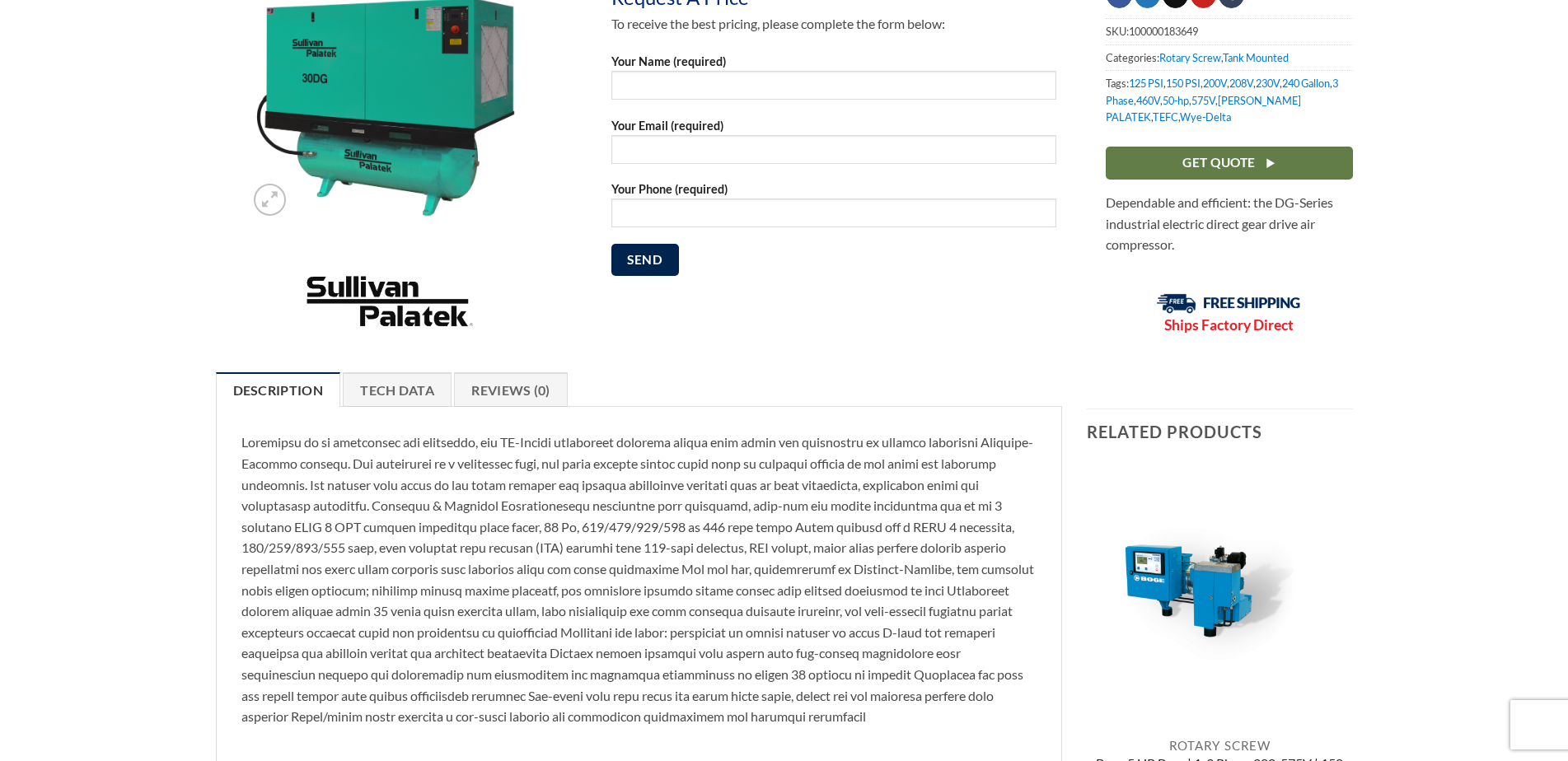
click at [654, 636] on p at bounding box center [639, 579] width 796 height 295
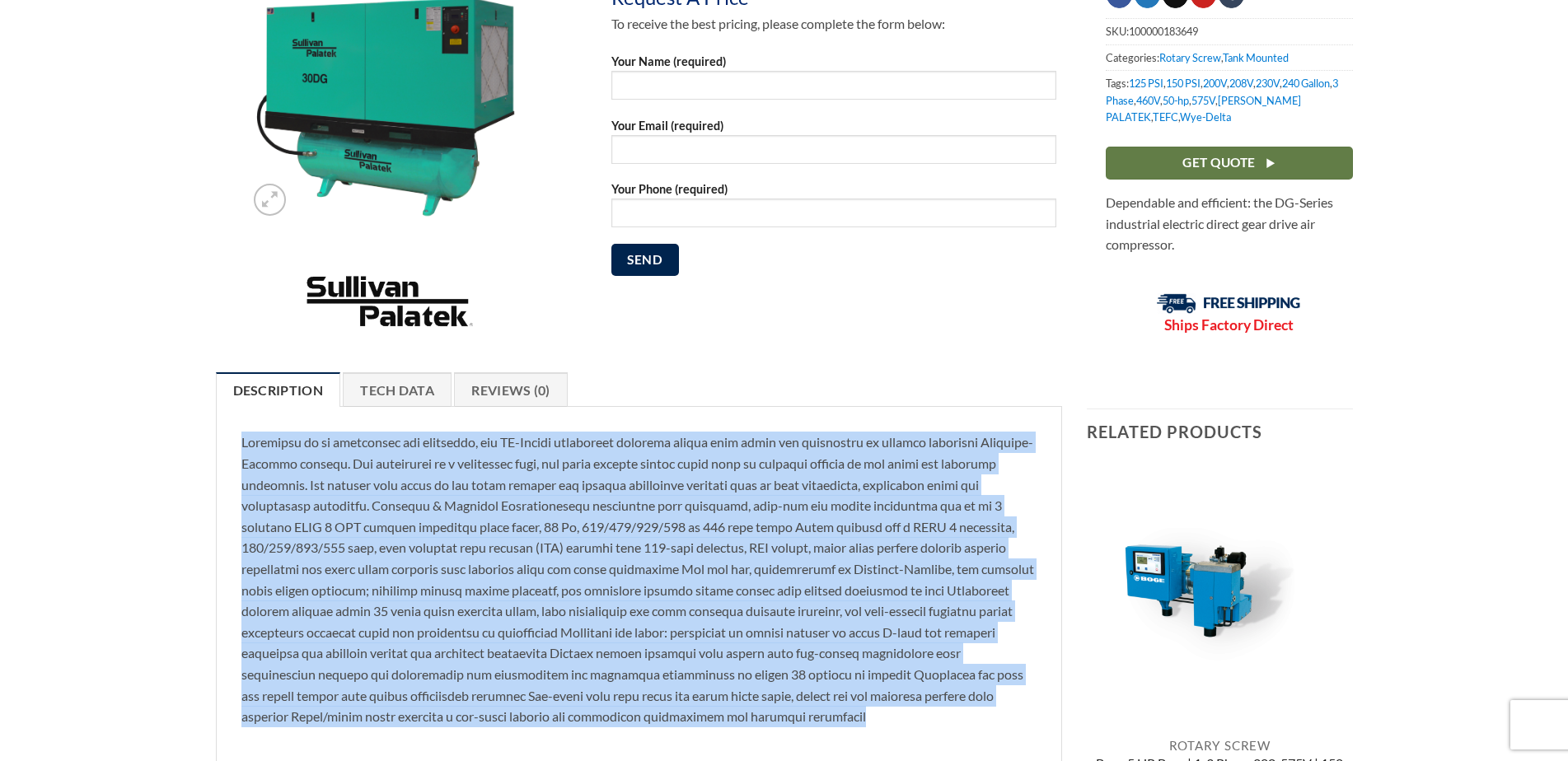
click at [654, 636] on p at bounding box center [639, 579] width 796 height 295
click at [578, 623] on p at bounding box center [639, 579] width 796 height 295
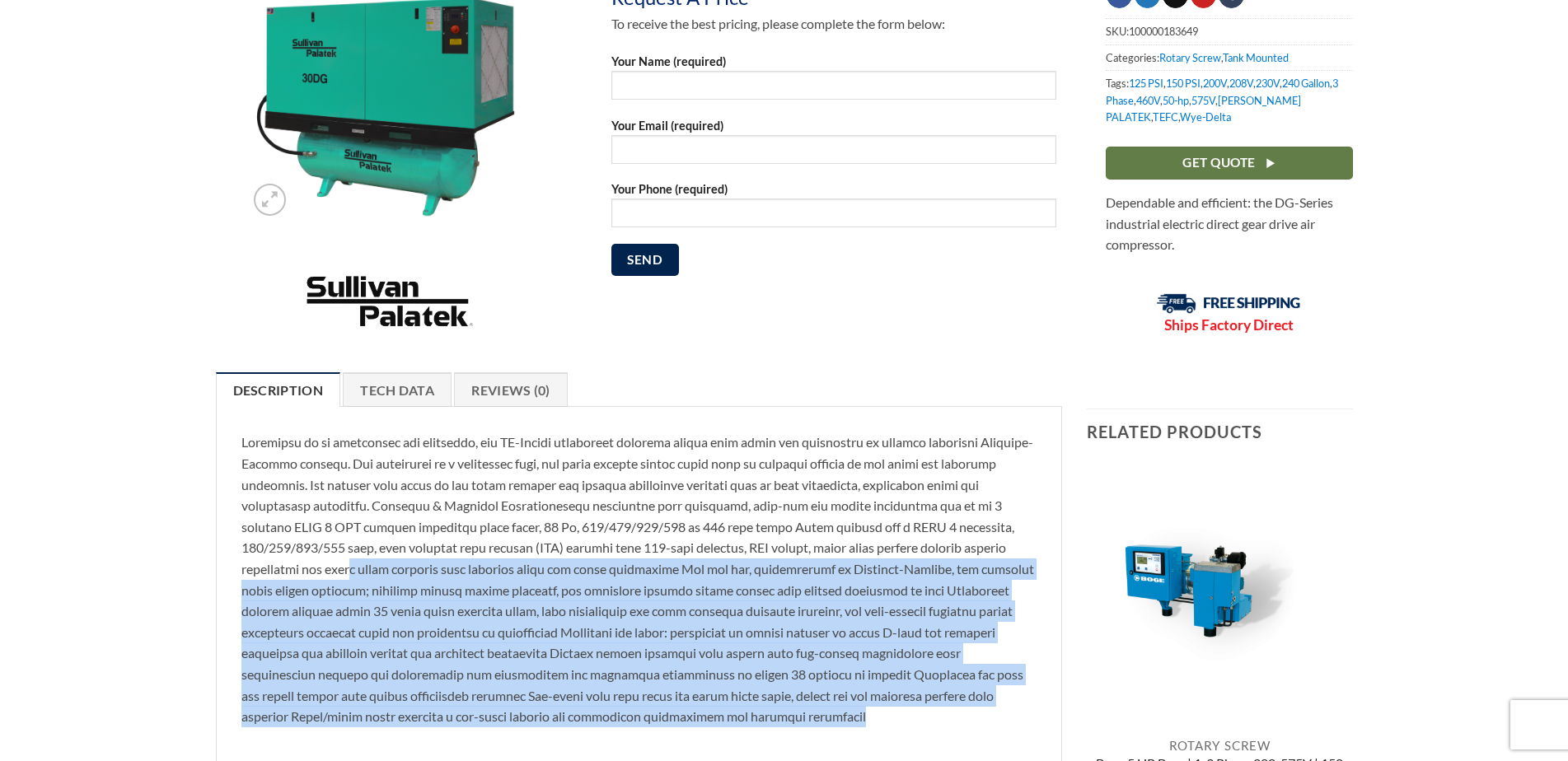
drag, startPoint x: 349, startPoint y: 575, endPoint x: 837, endPoint y: 727, distance: 511.1
click at [837, 727] on div "Weight 1000 lbs Dimensions 72 × 60 × 48 in Capacity 100 – 199 CFM Enclosure Enc…" at bounding box center [639, 587] width 847 height 363
click at [833, 726] on p at bounding box center [639, 579] width 796 height 295
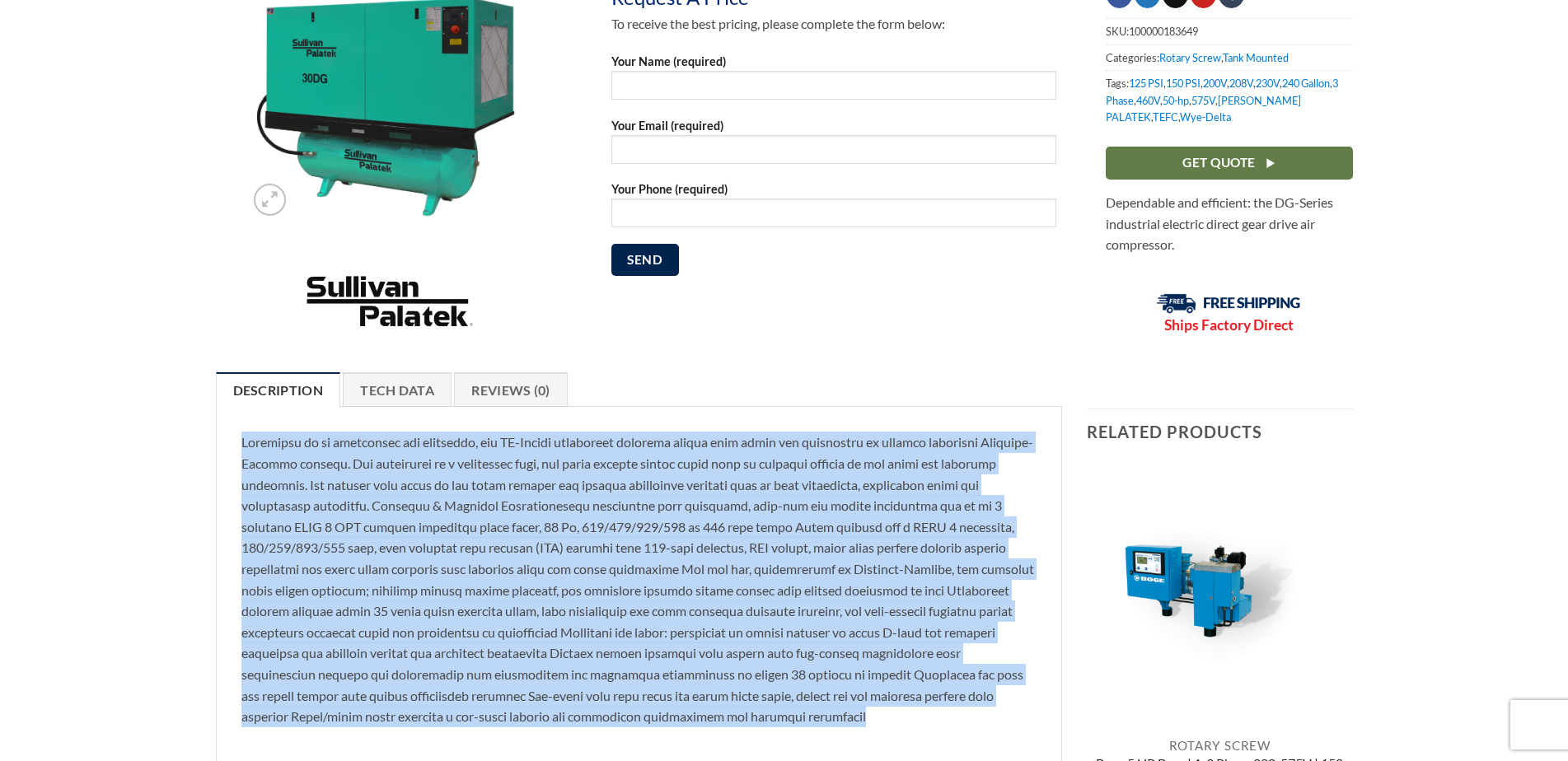
drag, startPoint x: 239, startPoint y: 439, endPoint x: 745, endPoint y: 710, distance: 574.0
click at [745, 710] on div "Weight 1000 lbs Dimensions 72 × 60 × 48 in Capacity 100 – 199 CFM Enclosure Enc…" at bounding box center [639, 587] width 847 height 363
click at [635, 670] on p at bounding box center [639, 579] width 796 height 295
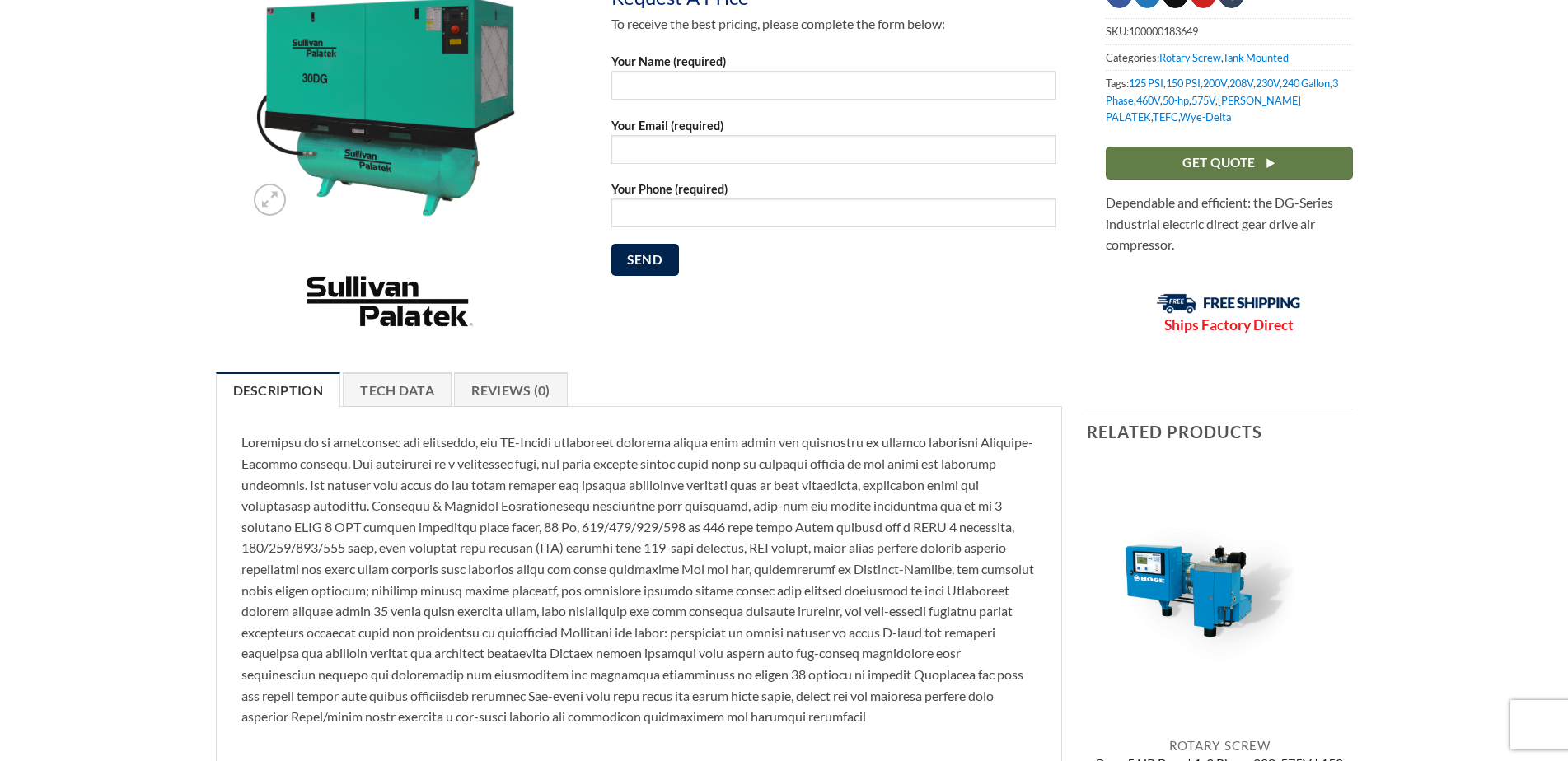
click at [635, 670] on p at bounding box center [639, 579] width 796 height 295
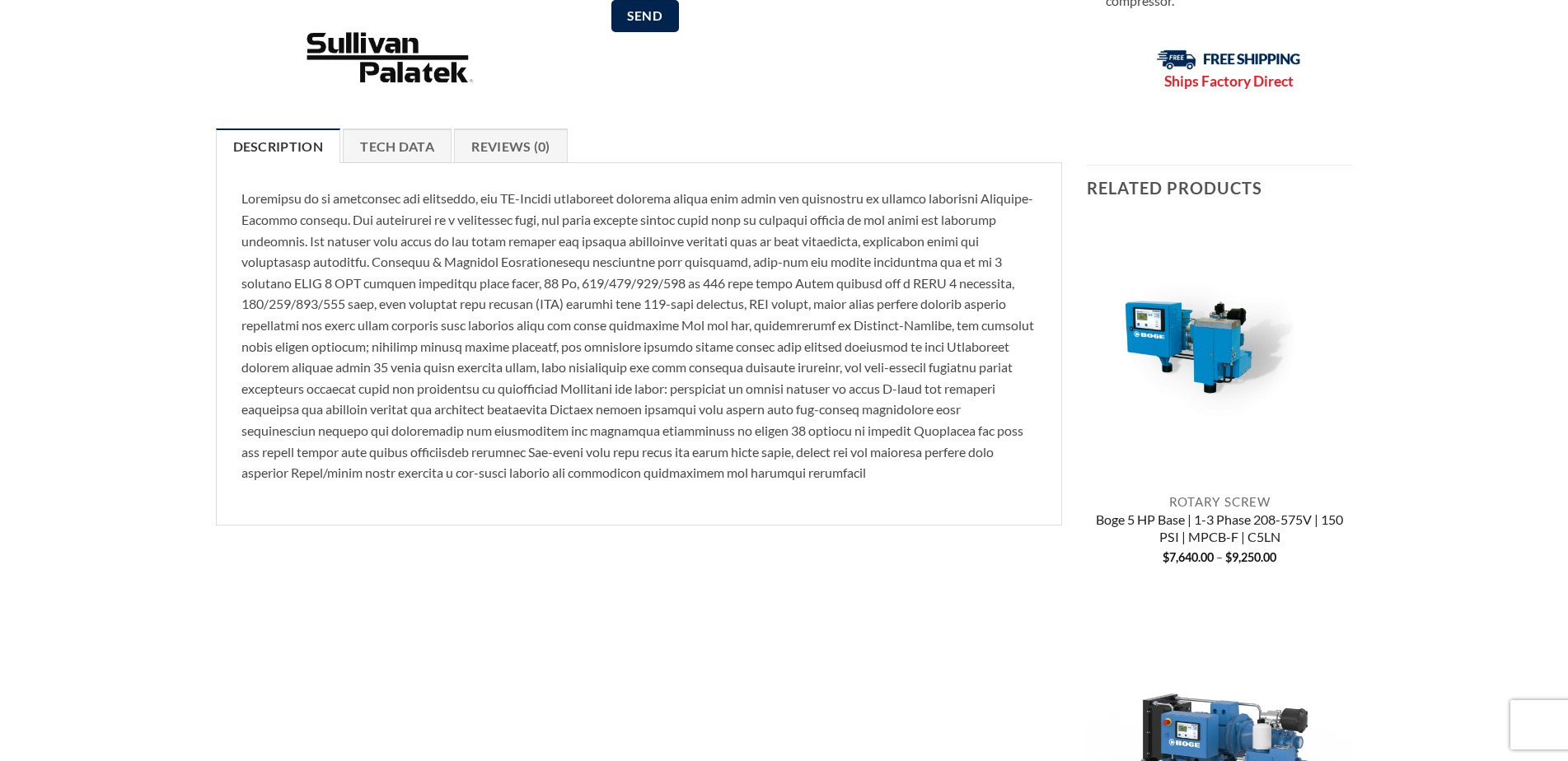
scroll to position [494, 0]
